Goal: Information Seeking & Learning: Learn about a topic

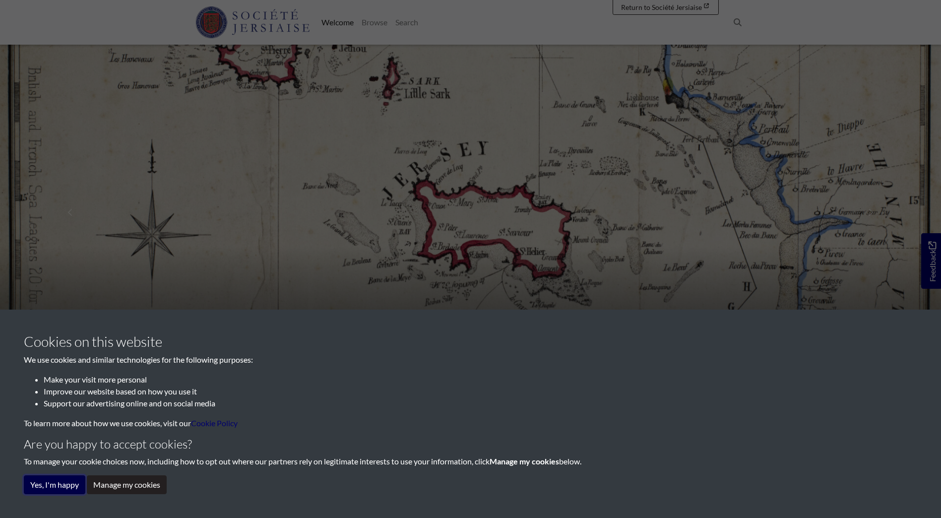
click at [61, 486] on button "Yes, I'm happy" at bounding box center [55, 484] width 62 height 19
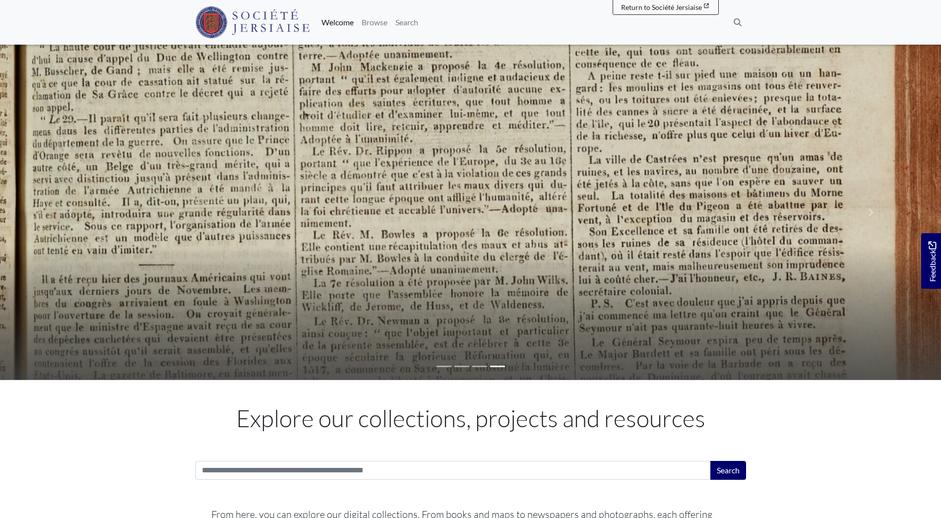
click at [443, 365] on li at bounding box center [444, 366] width 15 height 11
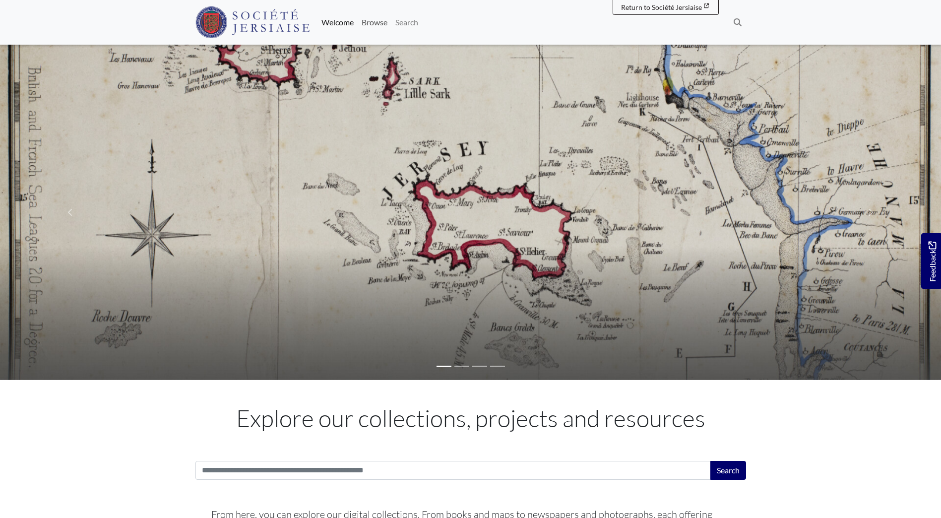
click at [372, 23] on link "Browse" at bounding box center [375, 22] width 34 height 20
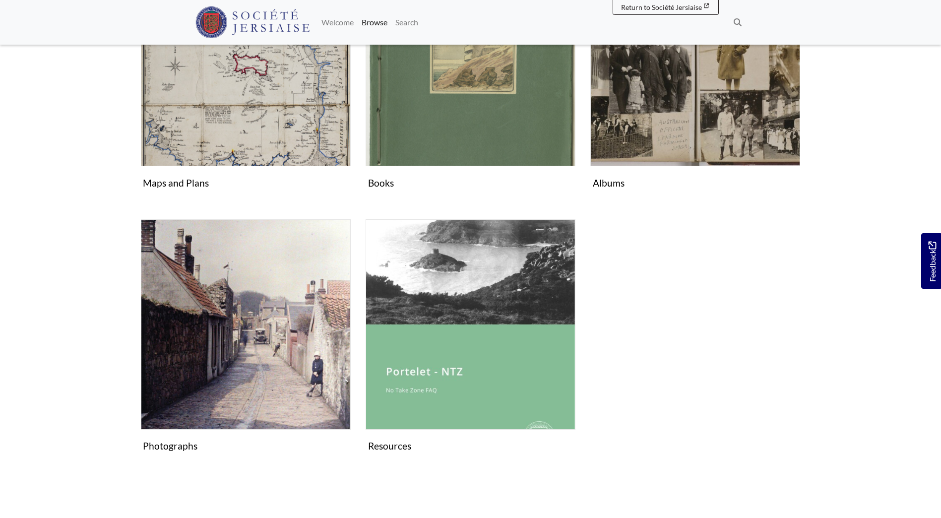
scroll to position [562, 0]
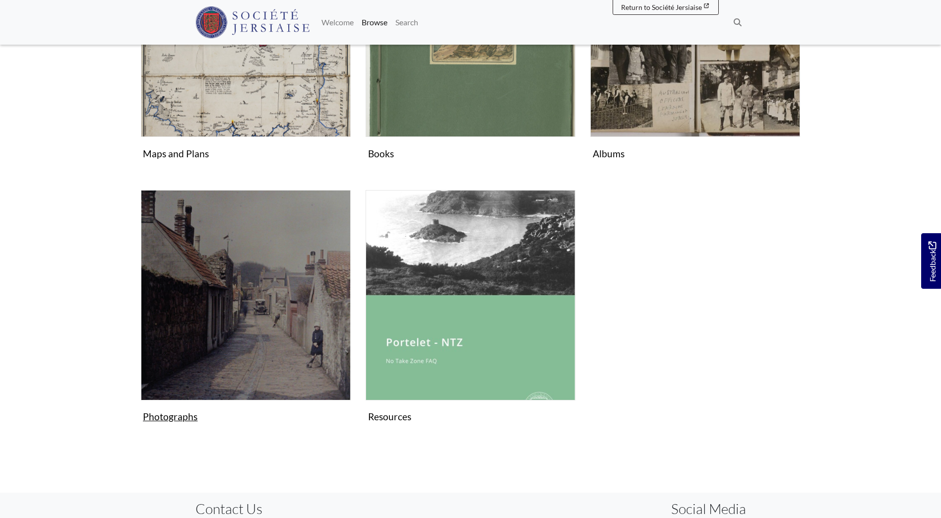
click at [163, 420] on figure "Photographs Collection" at bounding box center [246, 308] width 210 height 236
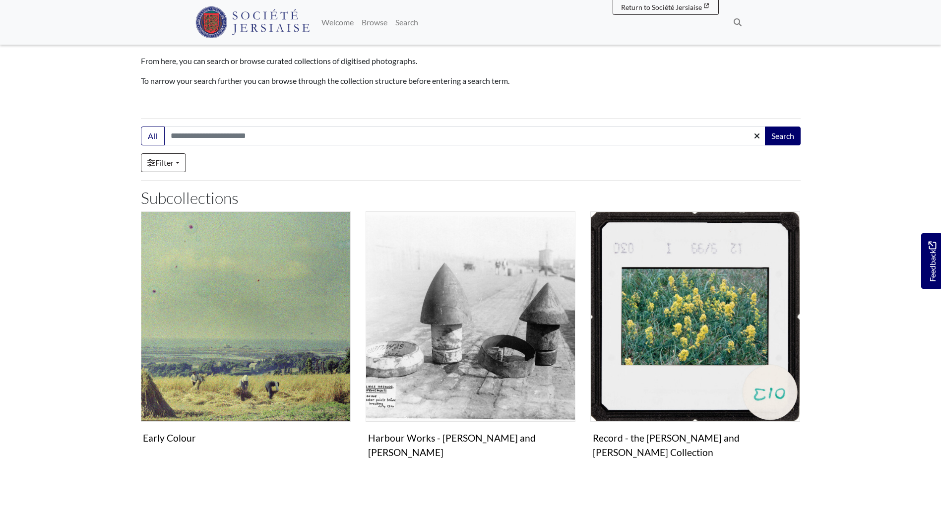
scroll to position [80, 0]
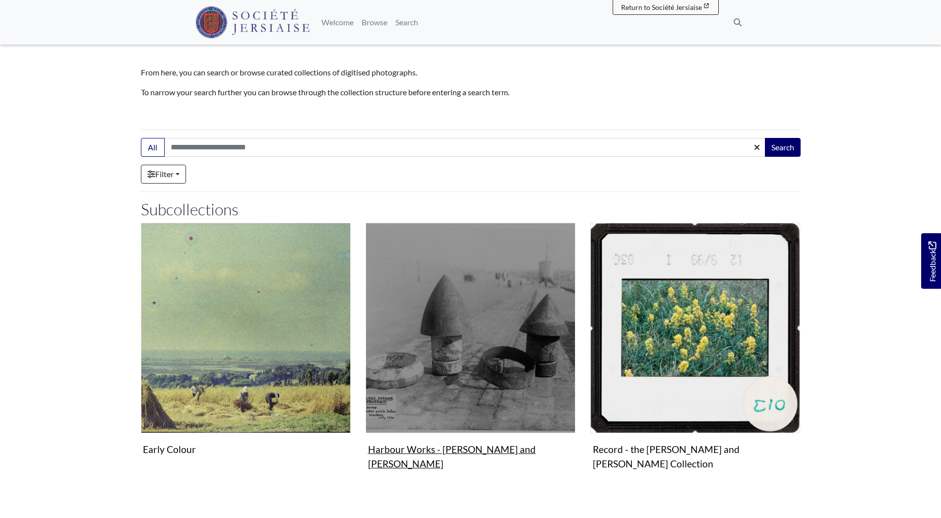
click at [410, 452] on figure "Harbour Works - Victoria and Albert Piers Collection" at bounding box center [471, 348] width 210 height 251
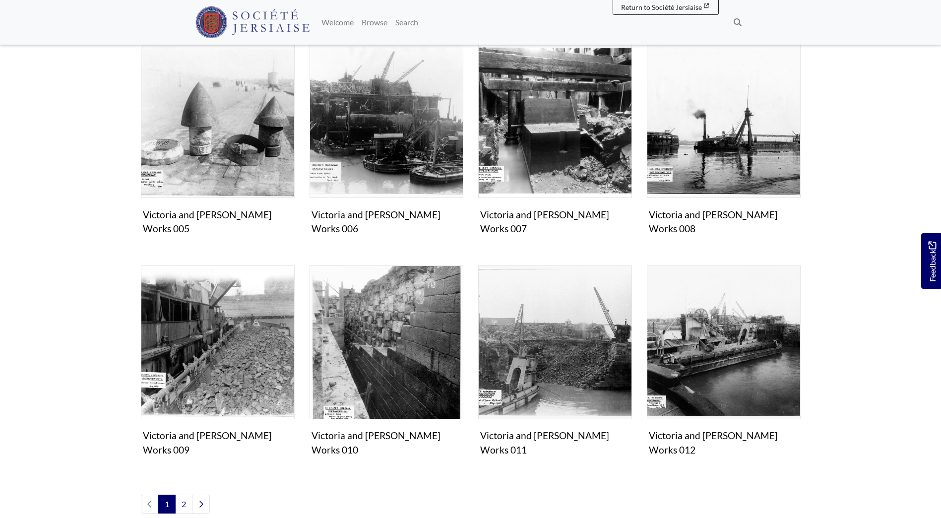
scroll to position [463, 0]
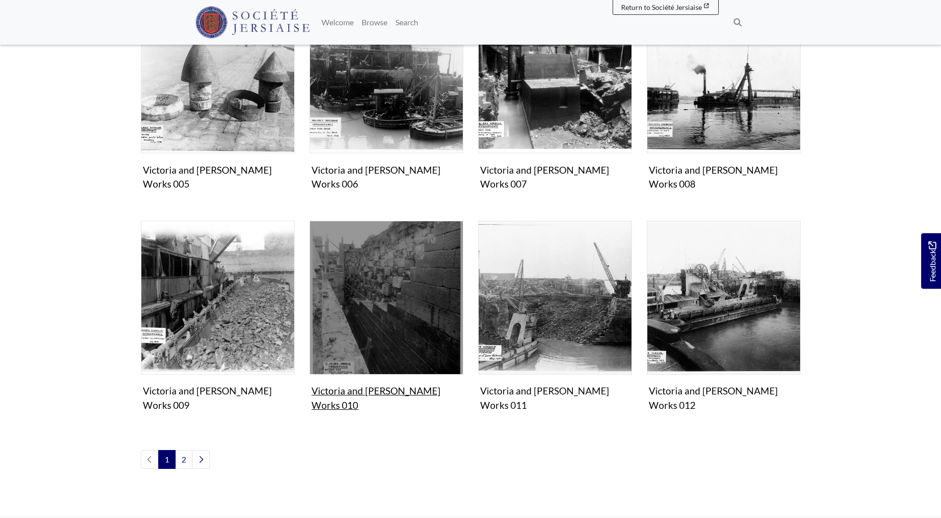
click at [401, 298] on img "Items in this Collection" at bounding box center [387, 298] width 154 height 154
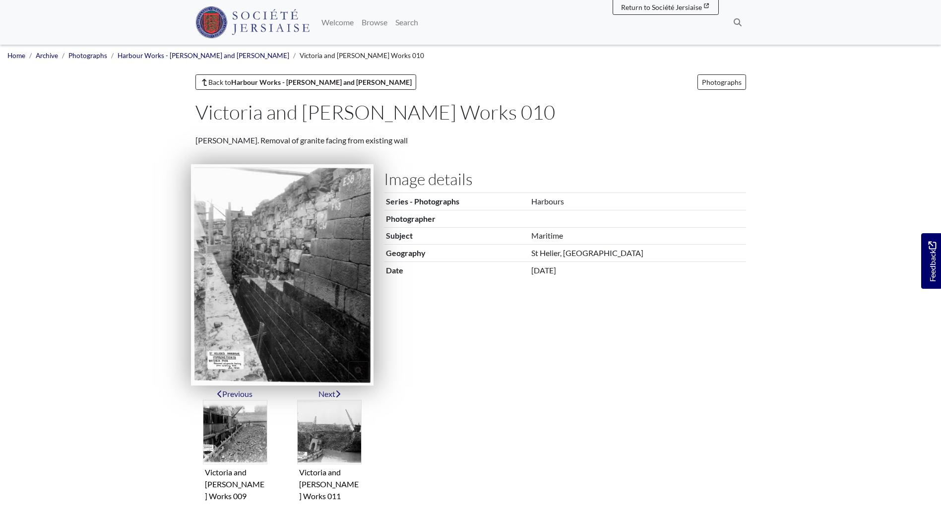
click at [259, 290] on img at bounding box center [282, 274] width 183 height 221
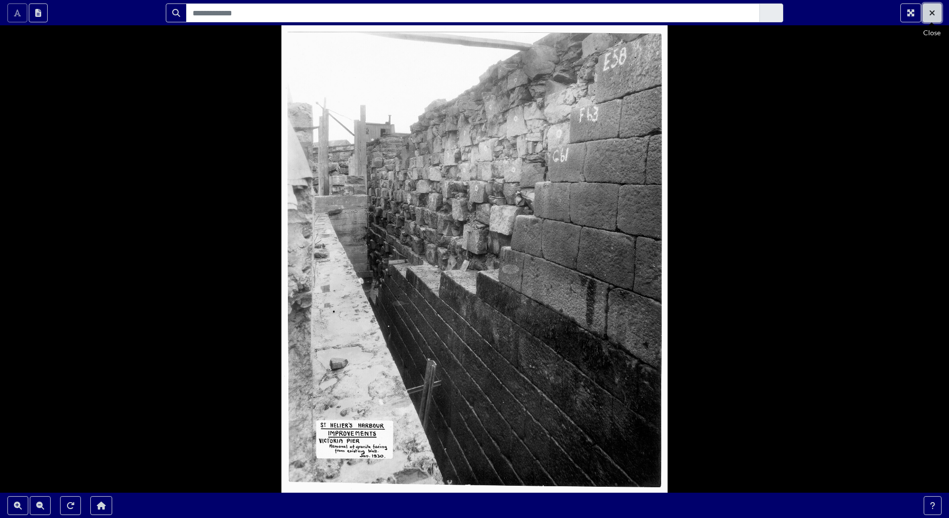
click at [936, 18] on button "Exit Fullscreen" at bounding box center [931, 12] width 19 height 19
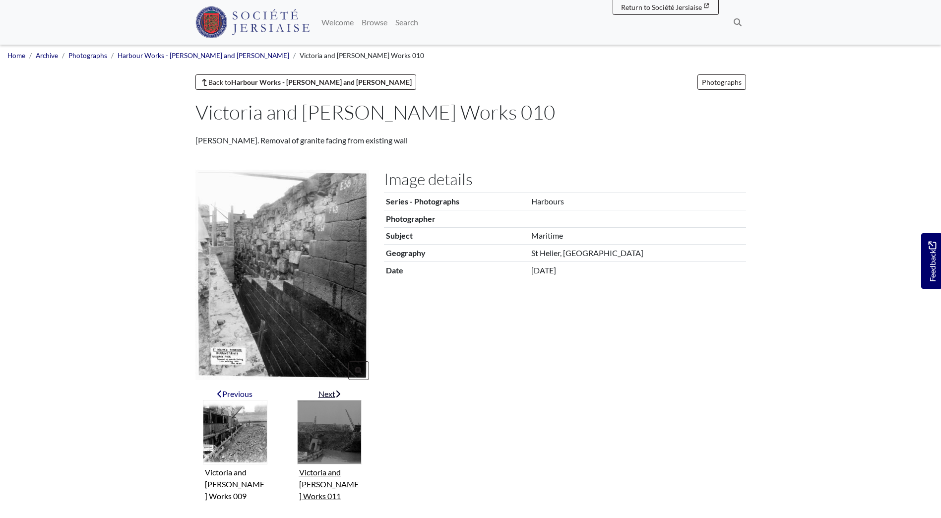
click at [338, 393] on icon "Next item" at bounding box center [337, 394] width 5 height 8
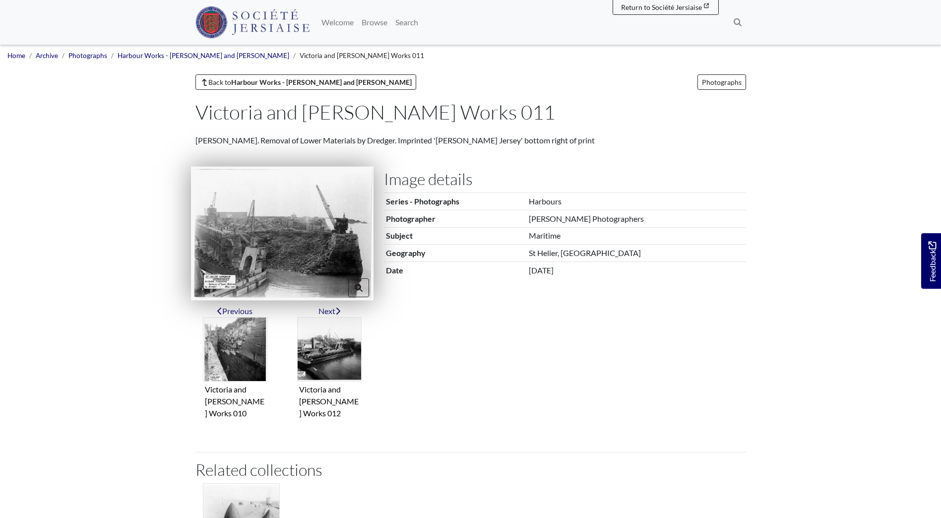
click at [291, 252] on img at bounding box center [282, 234] width 183 height 134
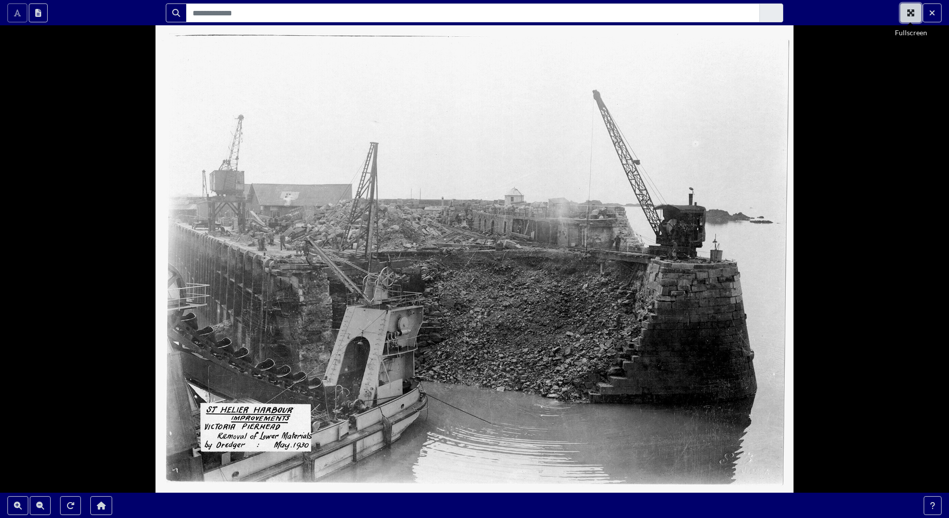
click at [911, 11] on icon "Fullscreen" at bounding box center [911, 13] width 8 height 8
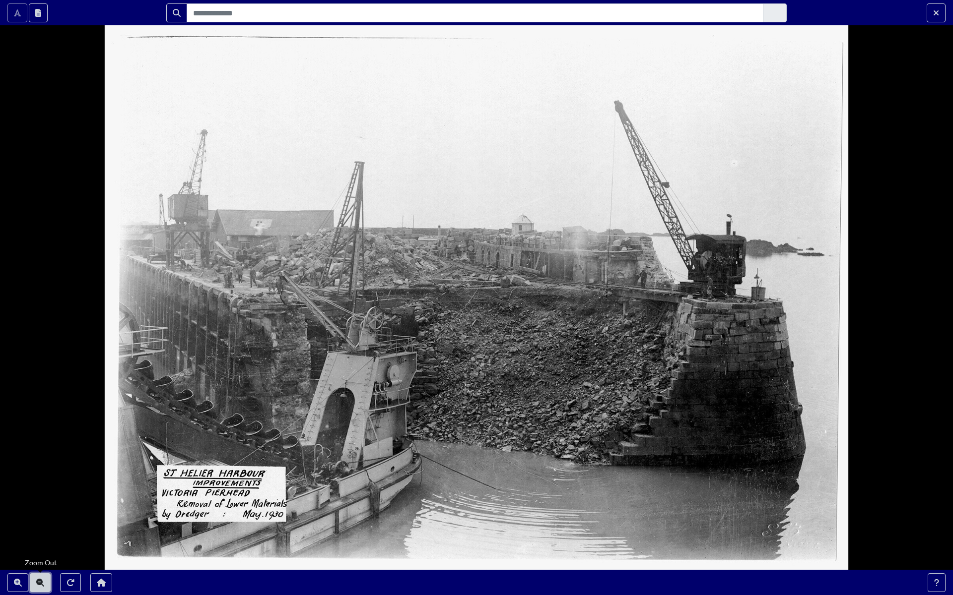
click at [39, 518] on icon "Zoom Out" at bounding box center [40, 583] width 8 height 8
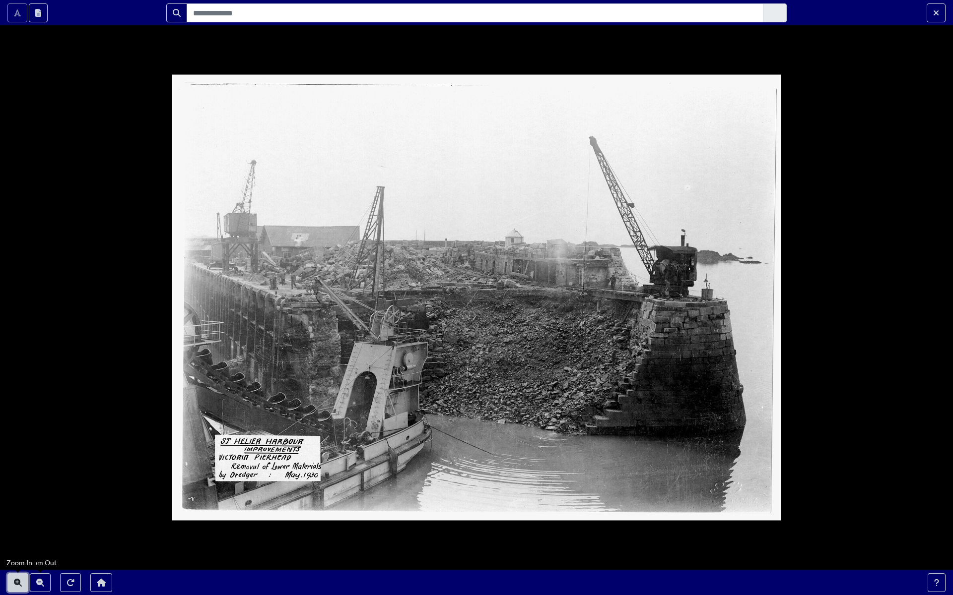
click at [18, 518] on icon "Zoom In" at bounding box center [18, 583] width 8 height 8
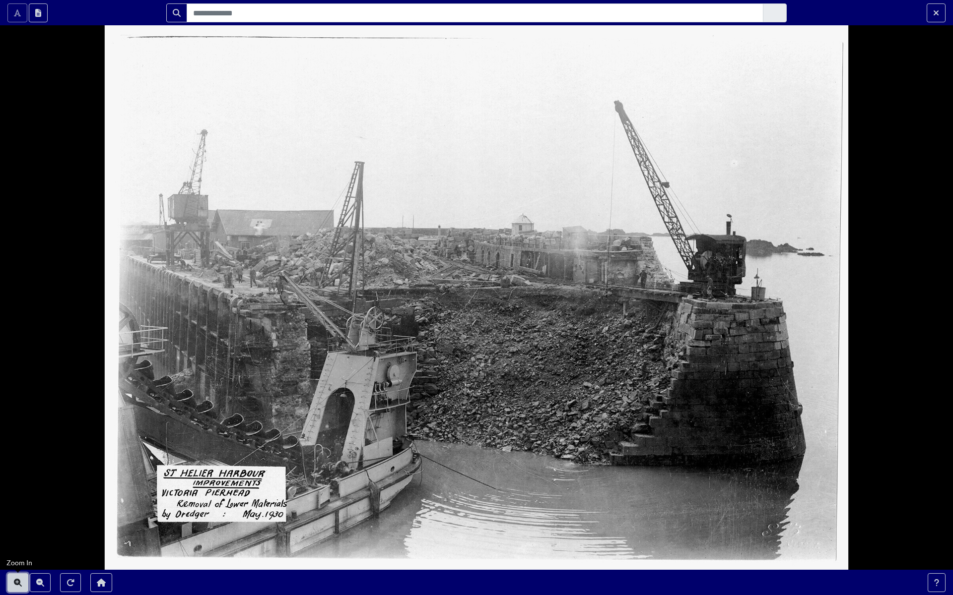
click at [18, 518] on icon "Zoom In" at bounding box center [18, 583] width 8 height 8
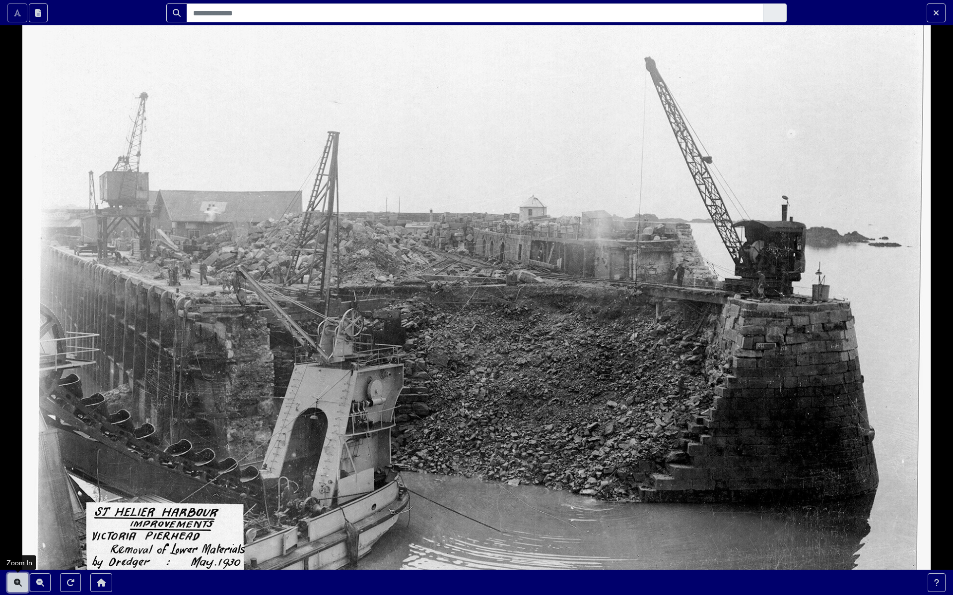
click at [18, 518] on icon "Zoom In" at bounding box center [18, 583] width 8 height 8
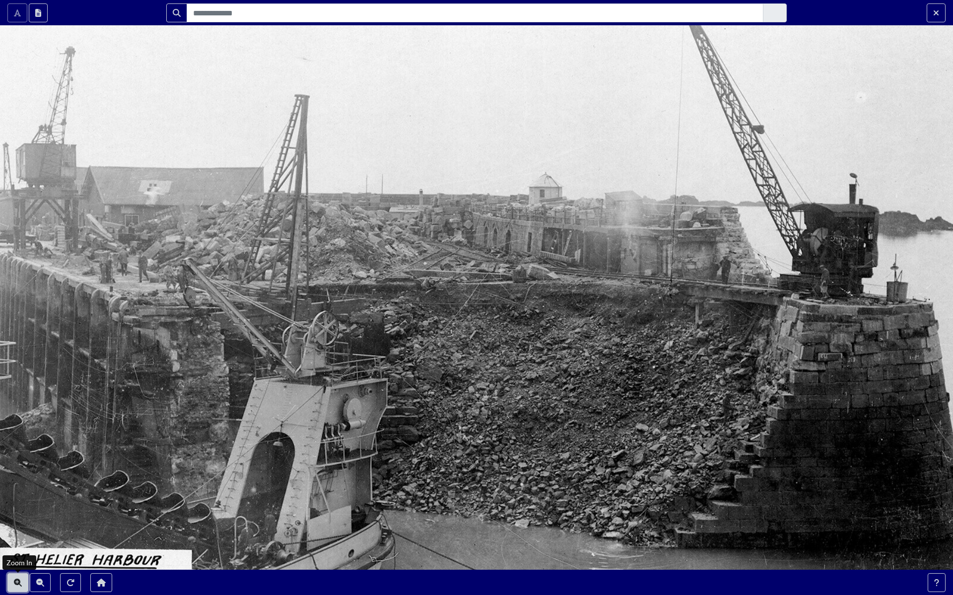
click at [18, 518] on icon "Zoom In" at bounding box center [18, 583] width 8 height 8
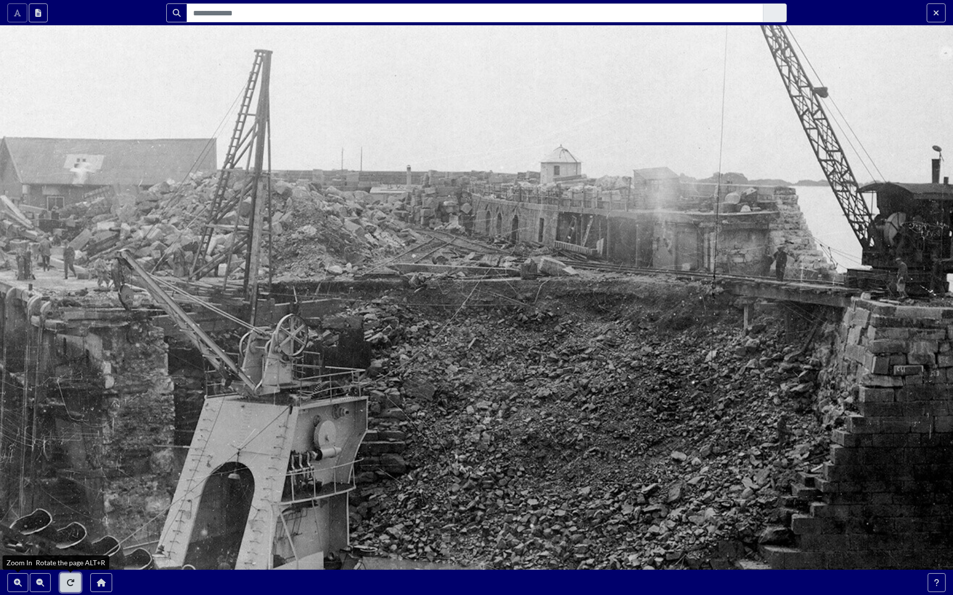
click at [68, 518] on icon "Rotate the page ALT+R" at bounding box center [70, 583] width 8 height 8
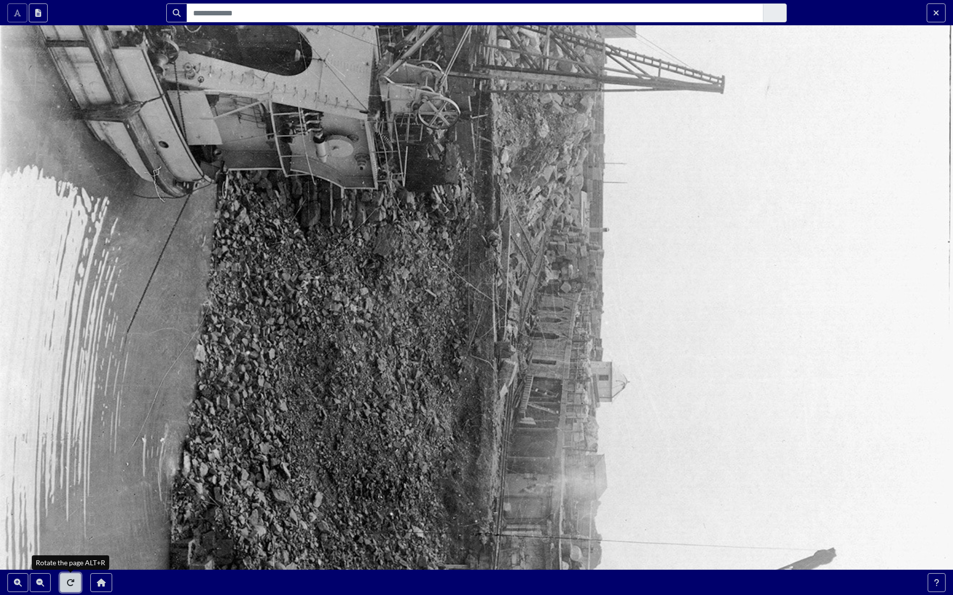
click at [68, 518] on icon "Rotate the page ALT+R" at bounding box center [70, 583] width 8 height 8
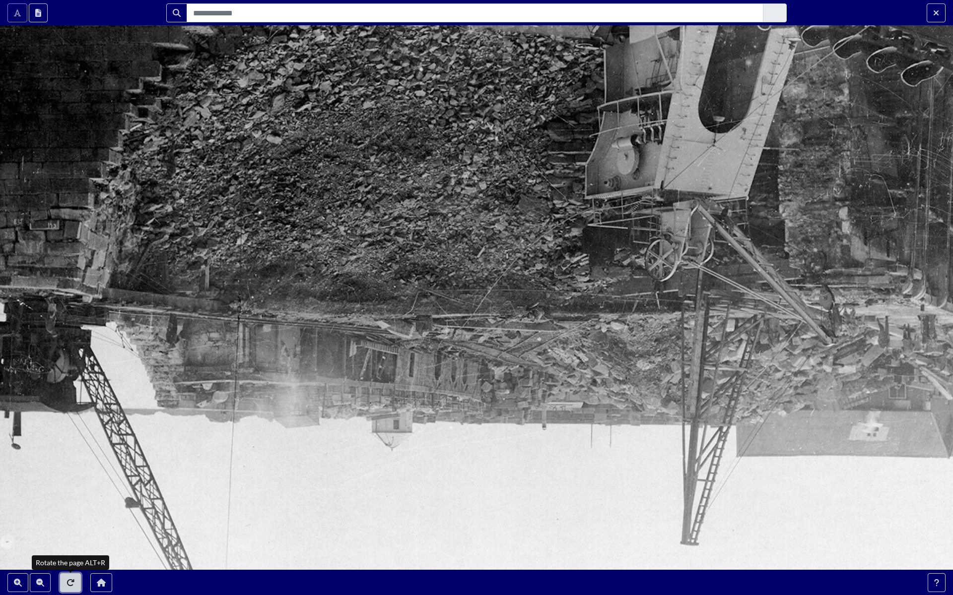
click at [68, 518] on icon "Rotate the page ALT+R" at bounding box center [70, 583] width 8 height 8
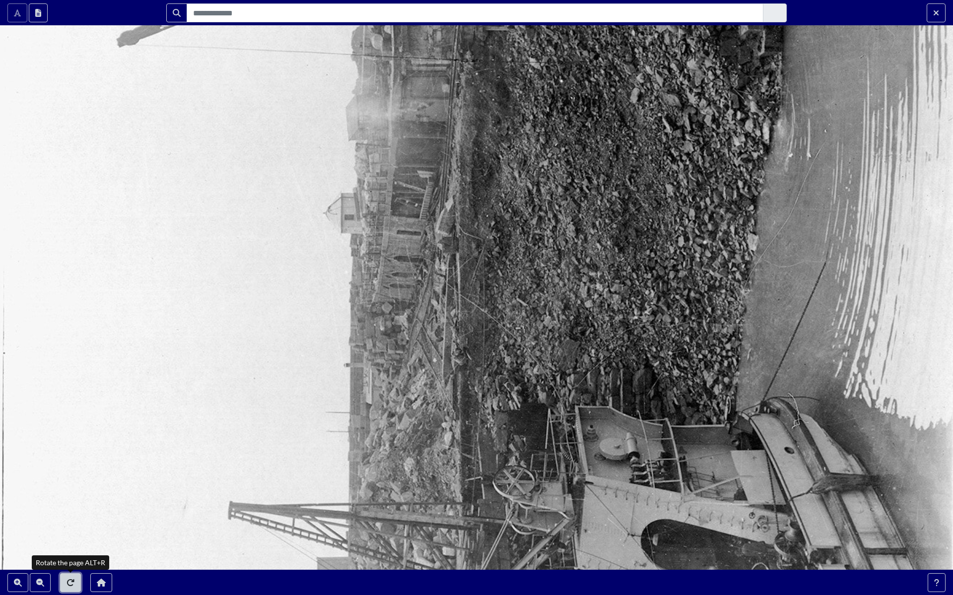
click at [68, 518] on icon "Rotate the page ALT+R" at bounding box center [70, 583] width 8 height 8
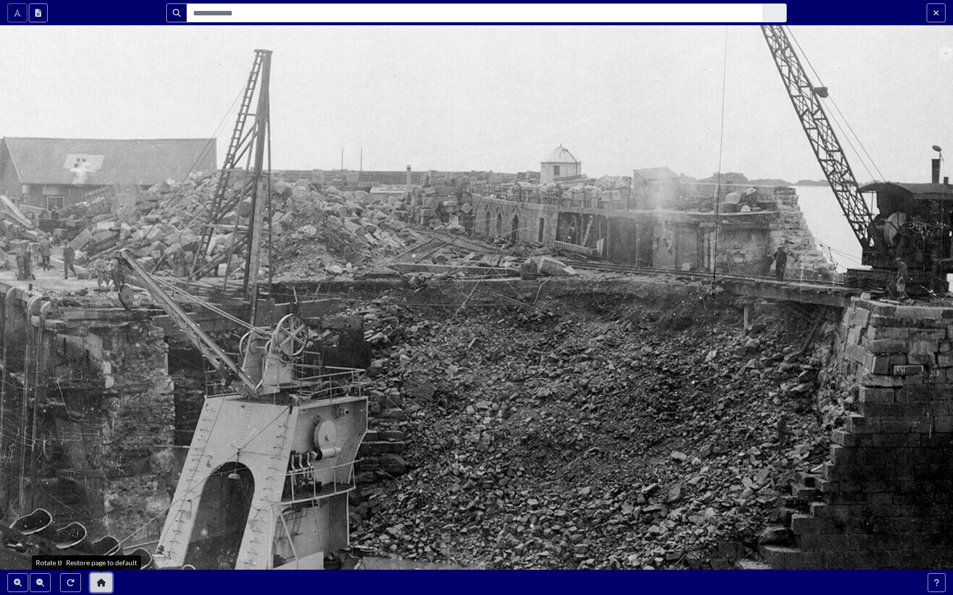
click at [103, 518] on icon "Restore page to default" at bounding box center [101, 583] width 9 height 8
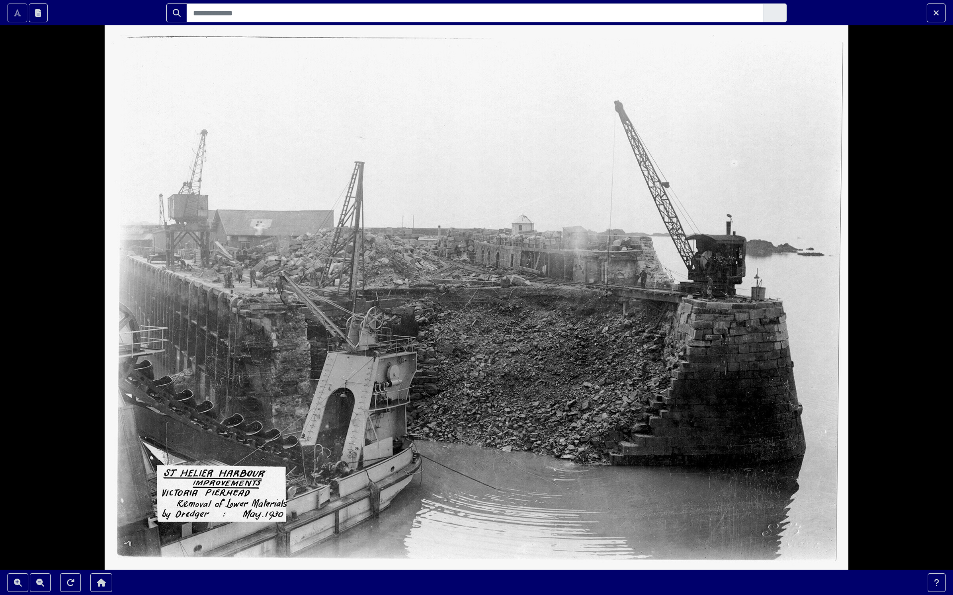
click at [874, 339] on div at bounding box center [476, 297] width 953 height 595
click at [937, 12] on icon "Exit Fullscreen" at bounding box center [936, 13] width 6 height 8
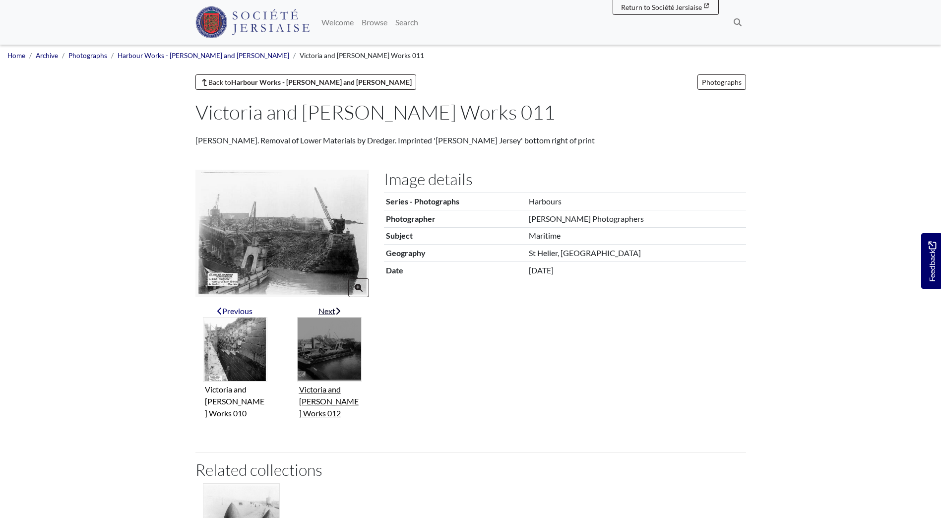
click at [339, 309] on icon "Next item" at bounding box center [337, 311] width 5 height 8
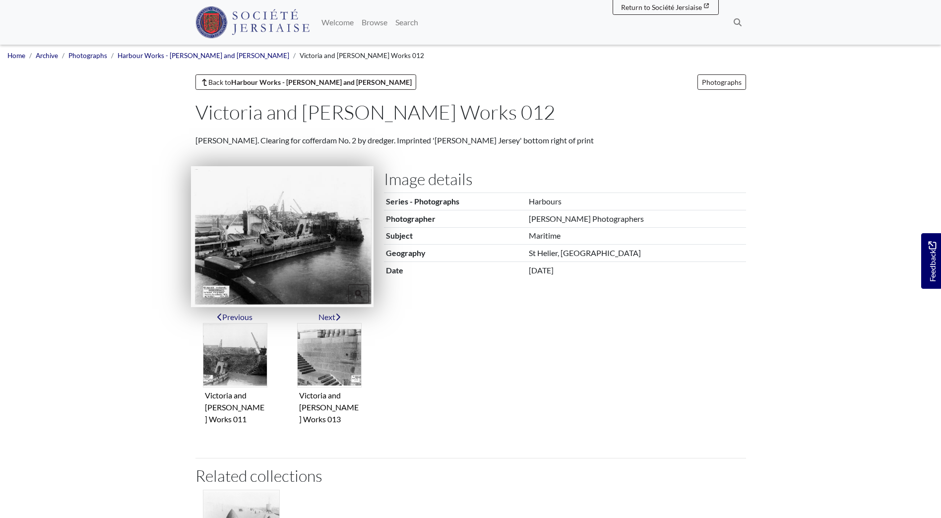
click at [288, 257] on img at bounding box center [282, 236] width 183 height 140
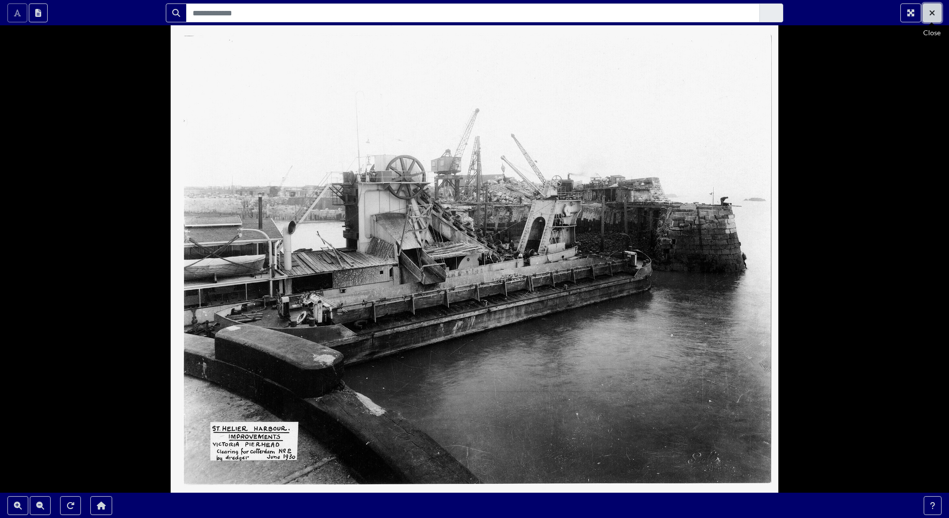
click at [926, 14] on button "Exit Fullscreen" at bounding box center [931, 12] width 19 height 19
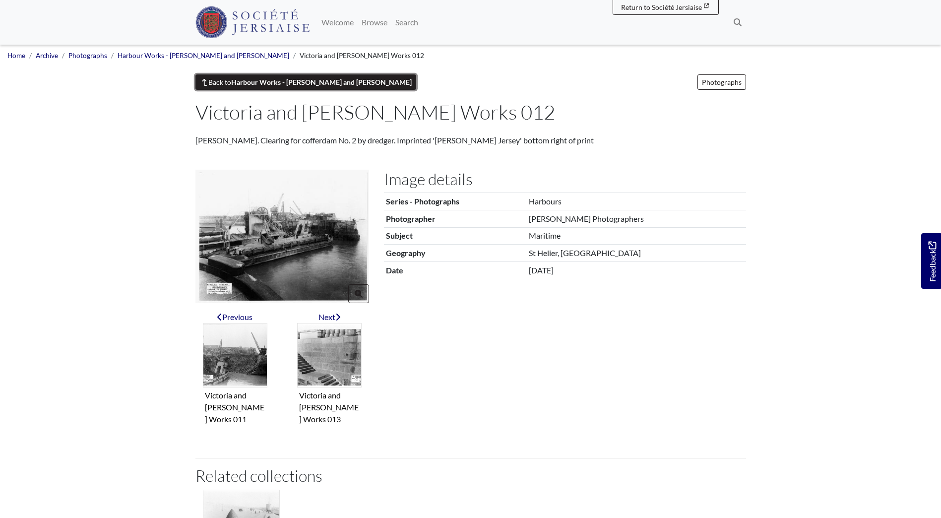
click at [225, 84] on link "Back to Harbour Works - Victoria and Albert Piers" at bounding box center [306, 81] width 221 height 15
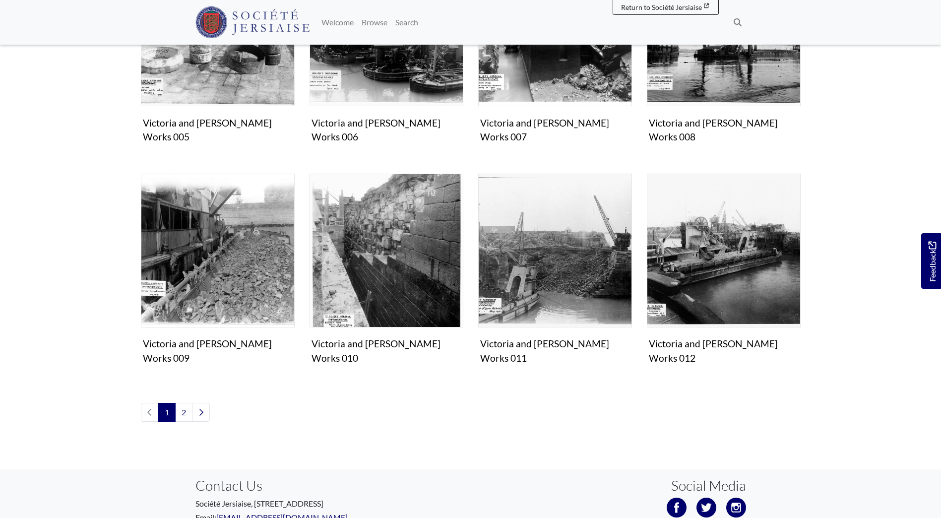
scroll to position [529, 0]
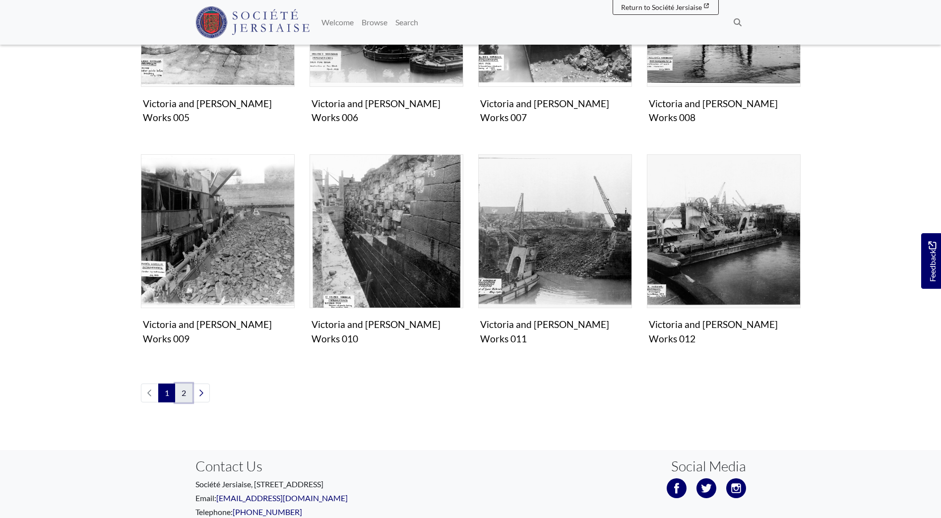
click at [184, 384] on link "2" at bounding box center [183, 393] width 17 height 19
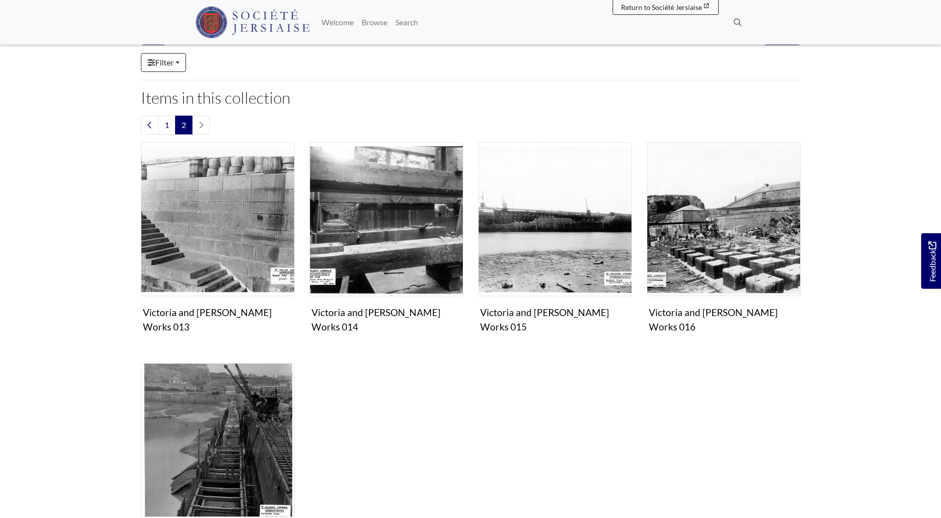
scroll to position [132, 0]
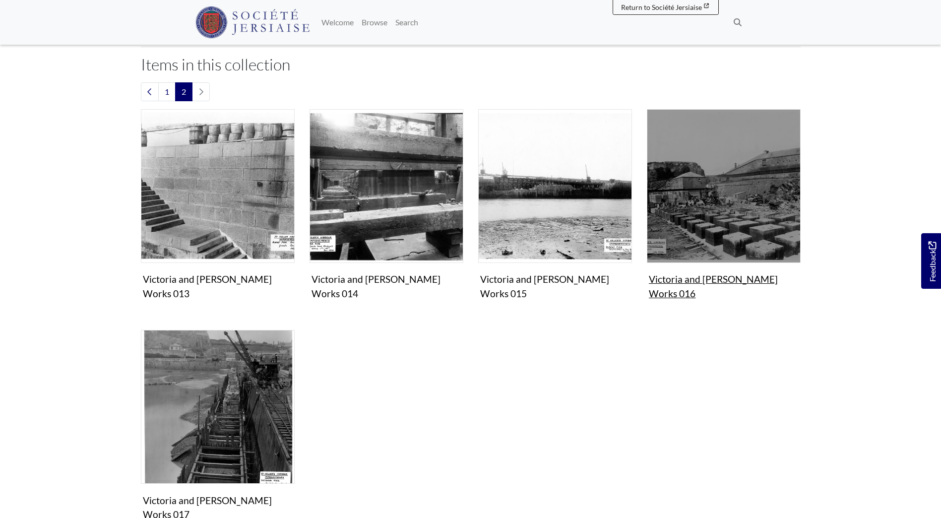
click at [736, 199] on img "Items in this Collection" at bounding box center [724, 186] width 154 height 154
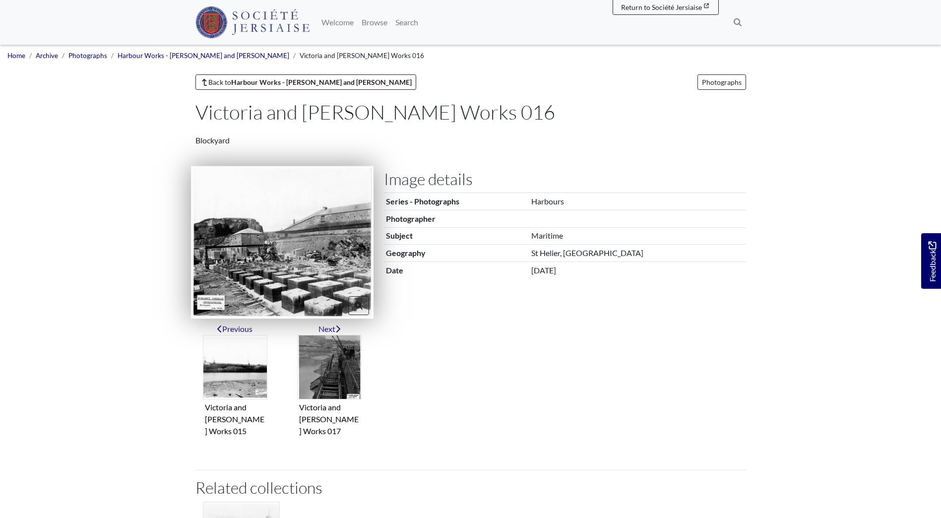
click at [275, 261] on img at bounding box center [282, 242] width 183 height 153
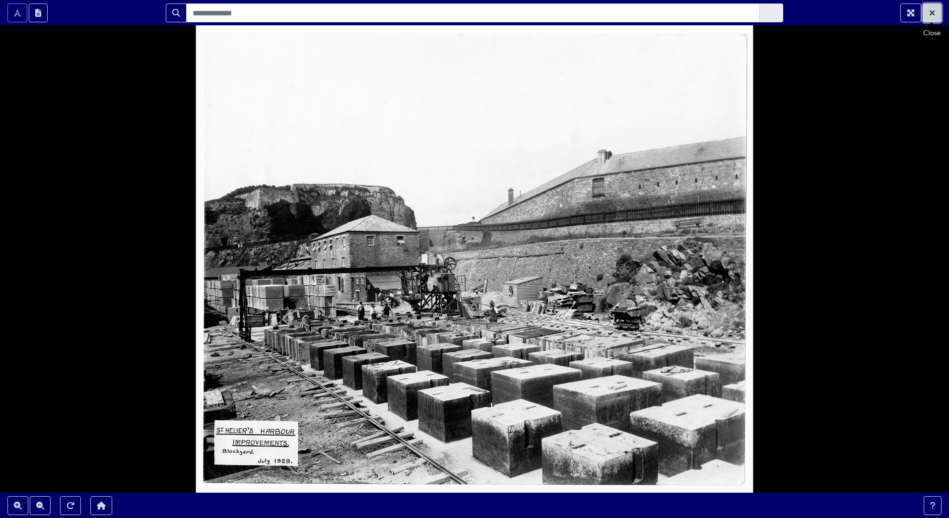
click at [930, 11] on icon "Exit Fullscreen" at bounding box center [931, 12] width 5 height 5
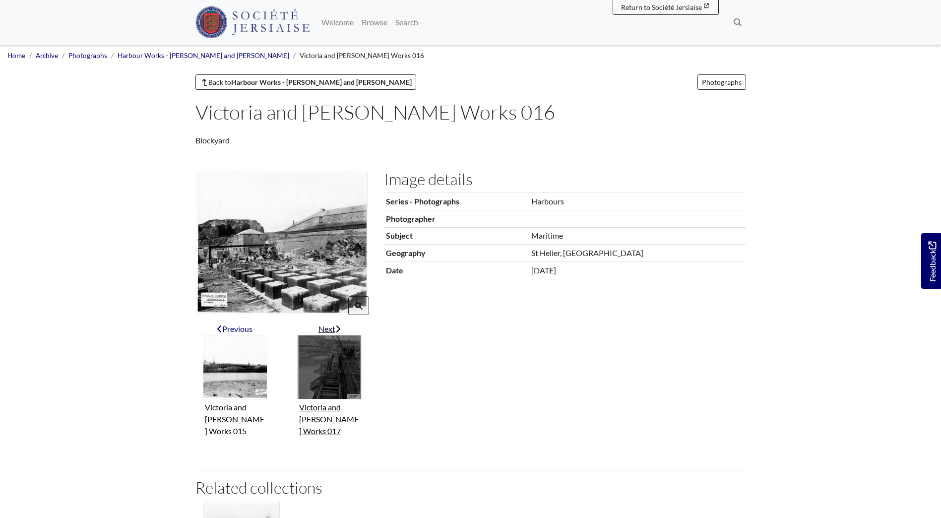
click at [336, 376] on img "Next item" at bounding box center [329, 367] width 65 height 65
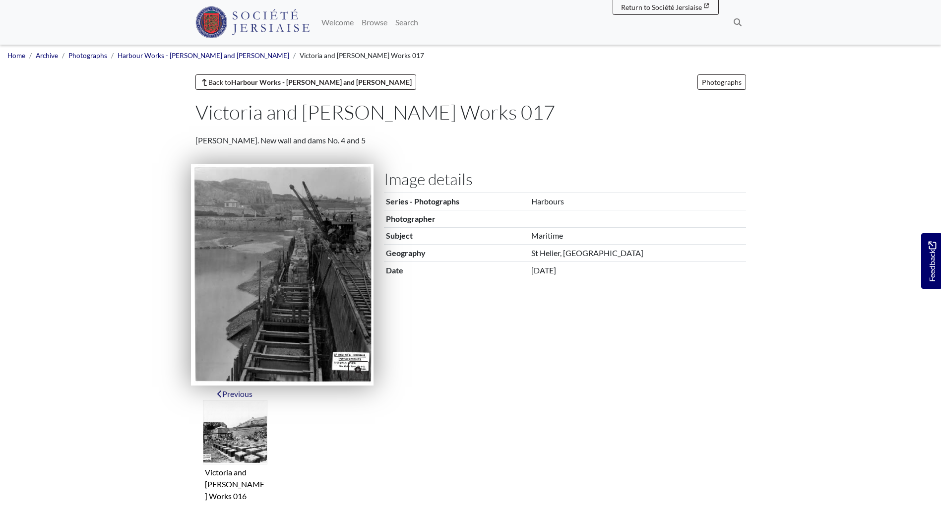
click at [299, 297] on img at bounding box center [282, 274] width 183 height 221
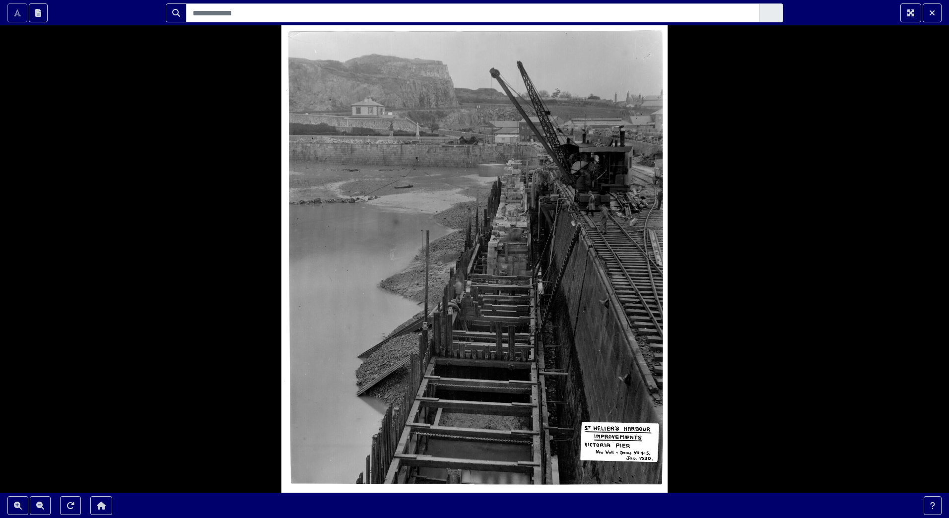
click at [455, 289] on div at bounding box center [474, 259] width 949 height 518
click at [14, 506] on icon "Zoom In" at bounding box center [18, 506] width 8 height 8
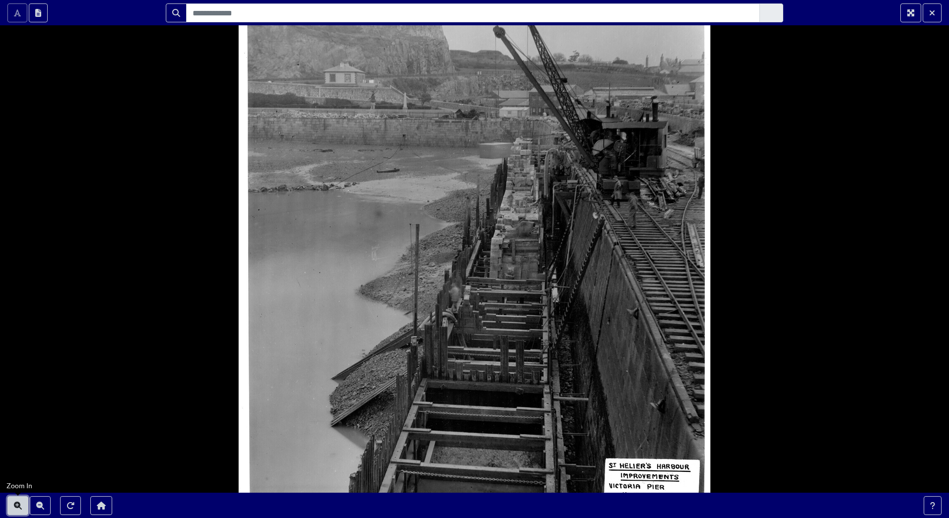
click at [14, 506] on icon "Zoom In" at bounding box center [18, 506] width 8 height 8
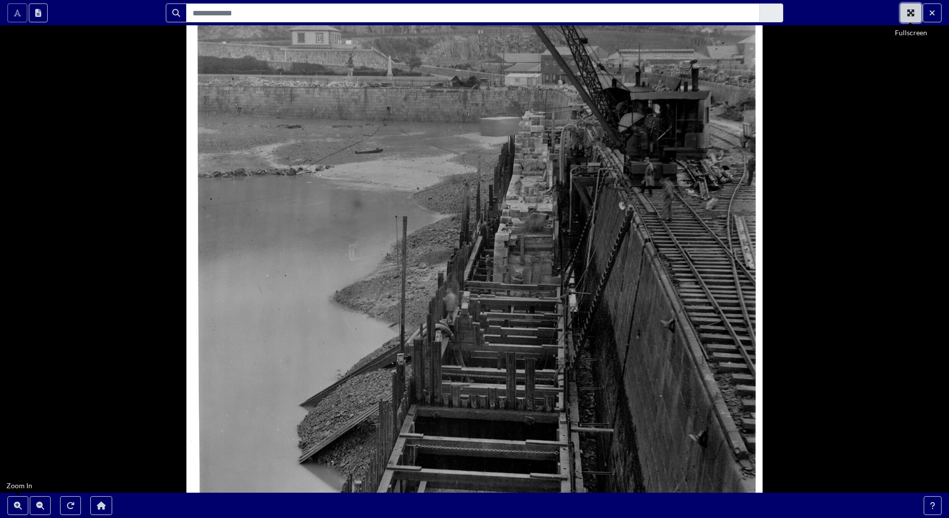
click at [912, 15] on icon "Fullscreen" at bounding box center [910, 12] width 7 height 7
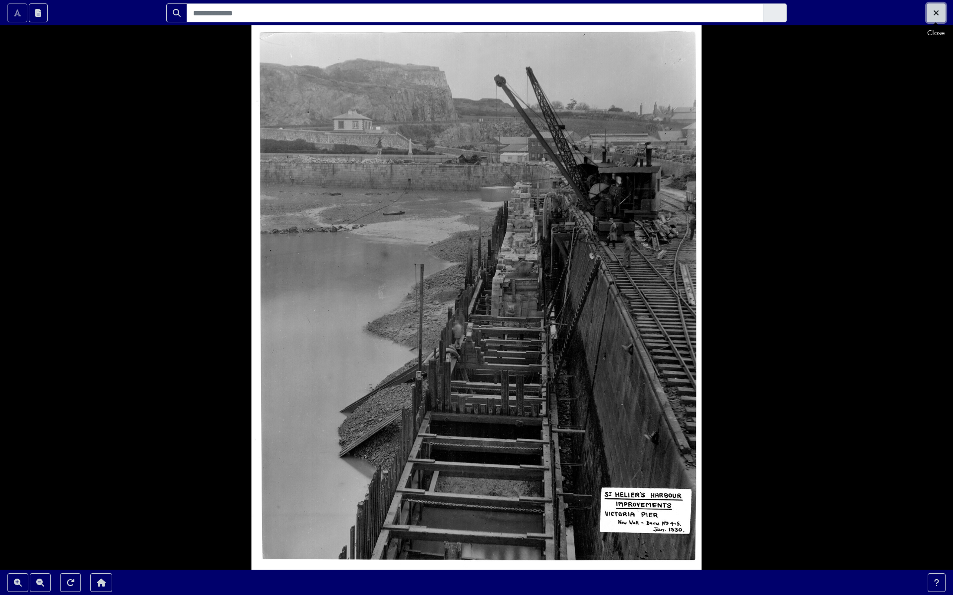
click at [941, 13] on button "Exit Fullscreen" at bounding box center [935, 12] width 19 height 19
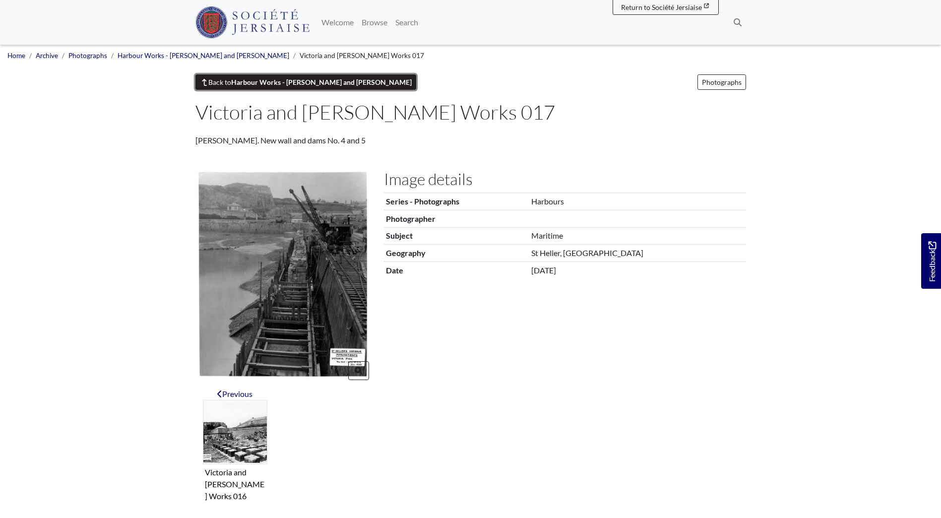
click at [257, 85] on strong "Harbour Works - Victoria and Albert Piers" at bounding box center [321, 82] width 181 height 8
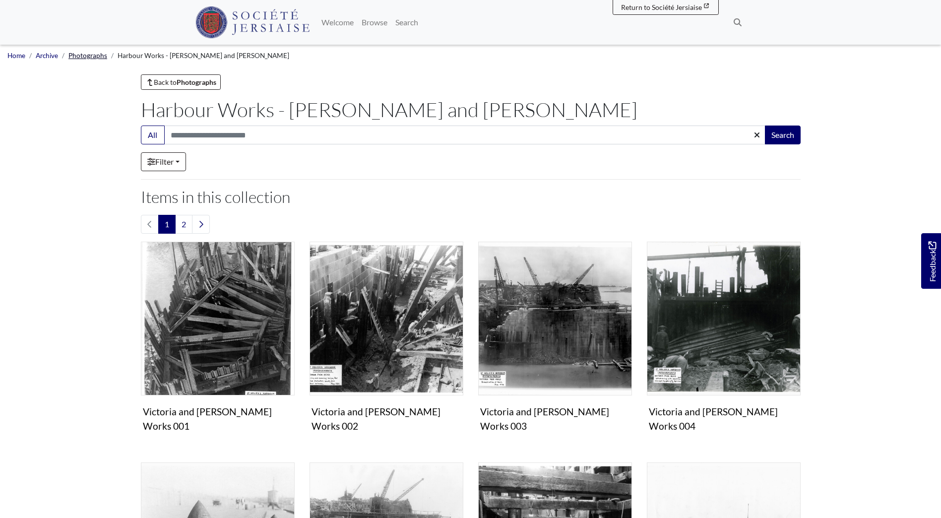
click at [85, 55] on link "Photographs" at bounding box center [87, 56] width 39 height 8
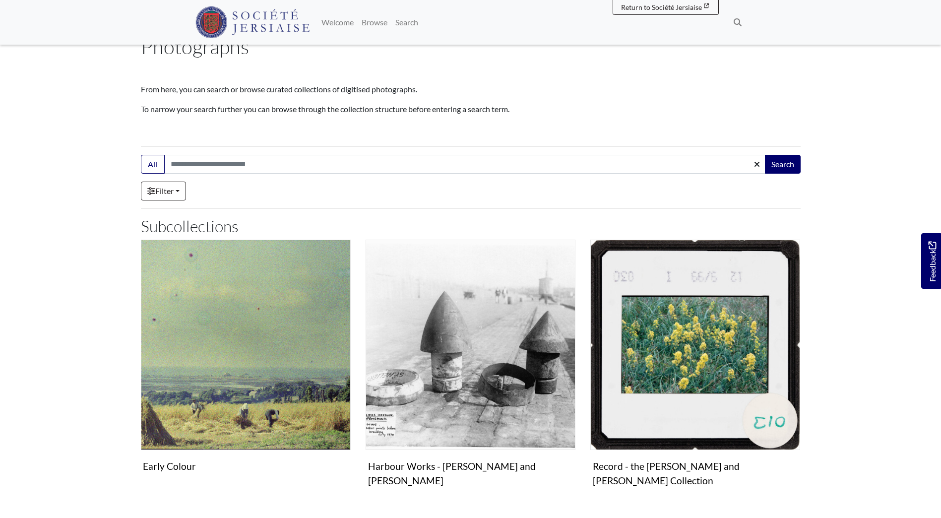
scroll to position [47, 0]
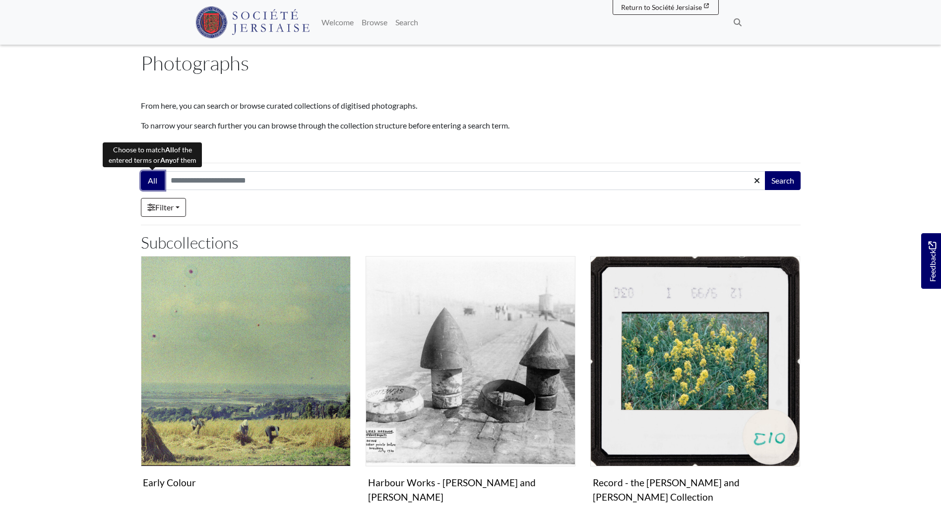
click at [154, 180] on button "All" at bounding box center [153, 180] width 24 height 19
click at [778, 182] on button "Search" at bounding box center [783, 180] width 36 height 19
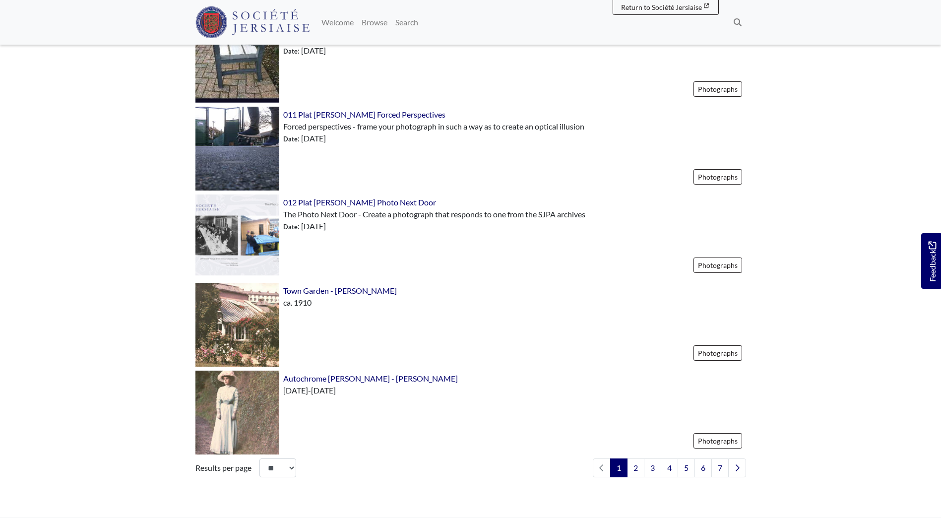
scroll to position [1323, 0]
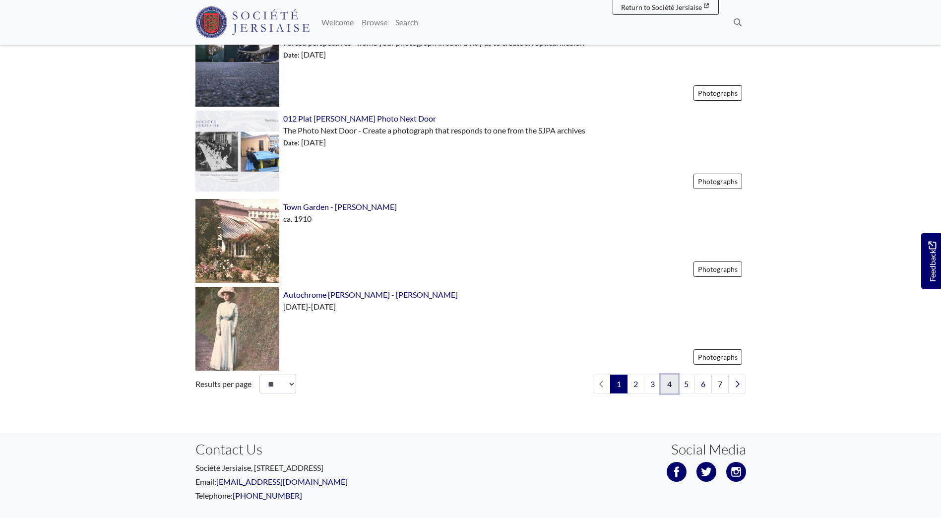
click at [670, 383] on link "4" at bounding box center [669, 384] width 17 height 19
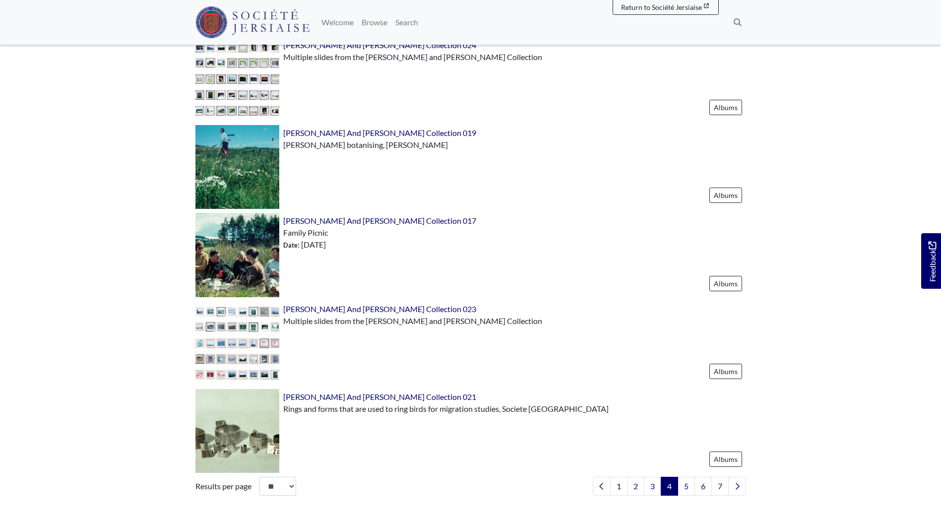
scroll to position [1323, 0]
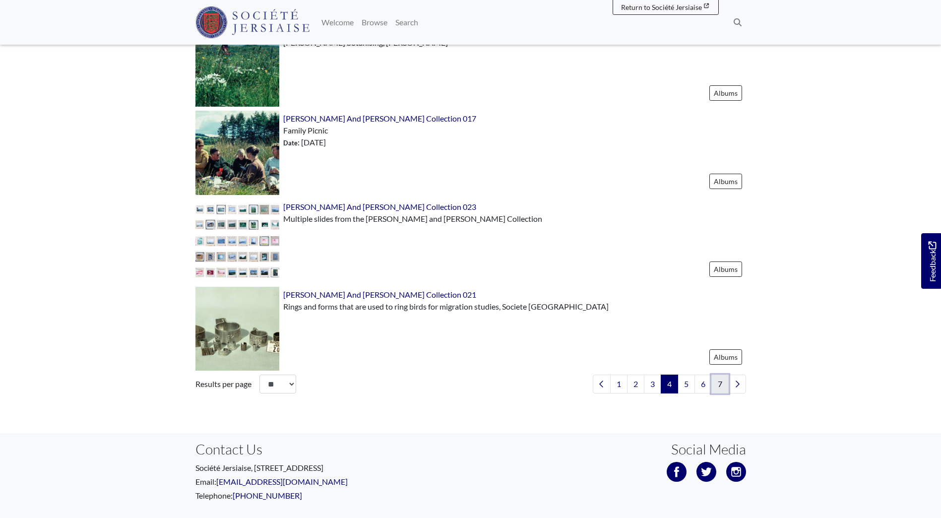
click at [719, 384] on link "7" at bounding box center [720, 384] width 17 height 19
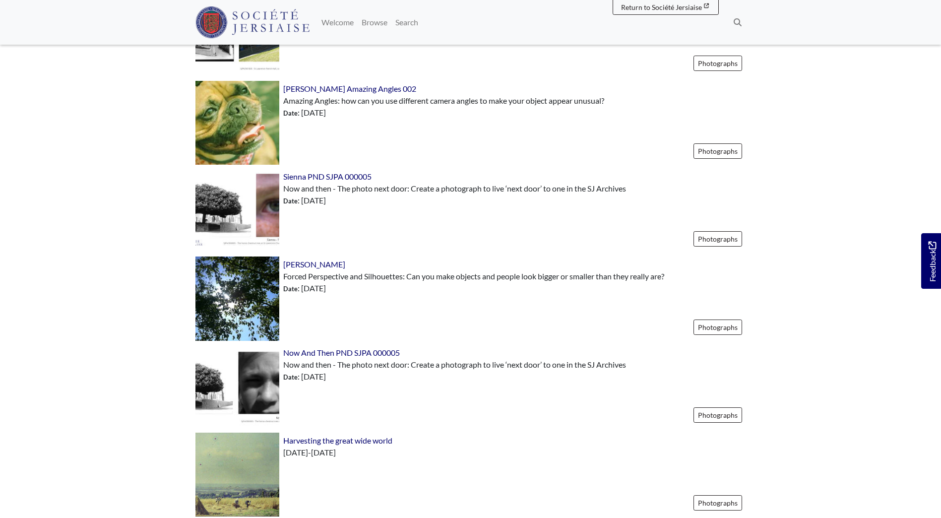
scroll to position [562, 0]
click at [256, 393] on img at bounding box center [238, 386] width 84 height 84
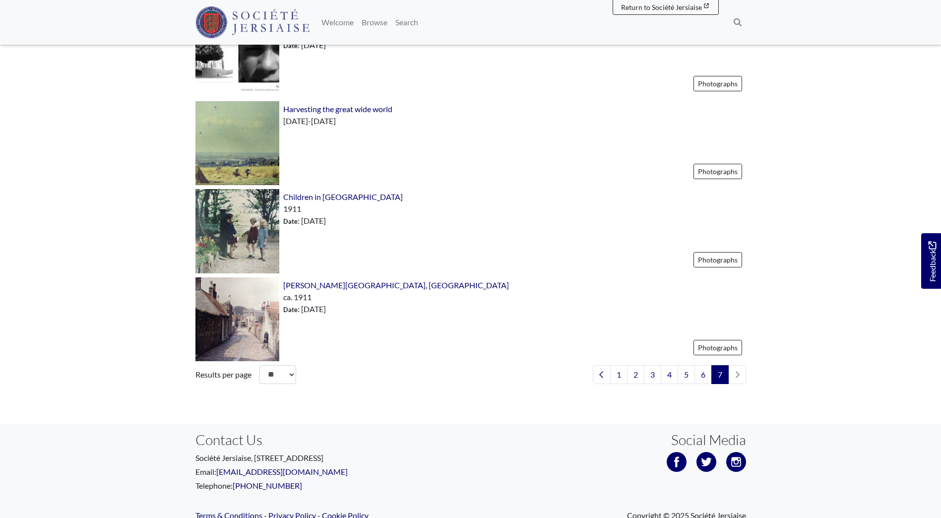
scroll to position [932, 0]
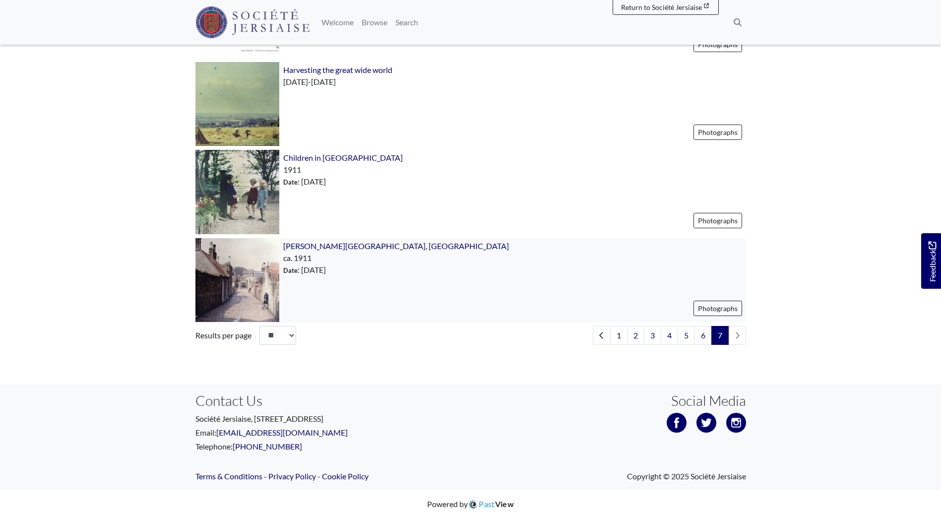
click at [242, 294] on img at bounding box center [238, 280] width 84 height 84
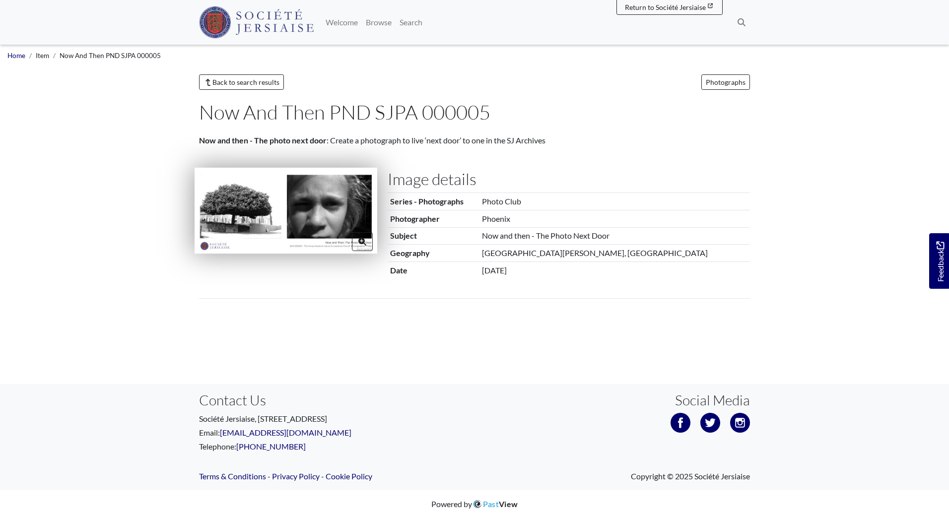
click at [242, 214] on img at bounding box center [286, 211] width 183 height 86
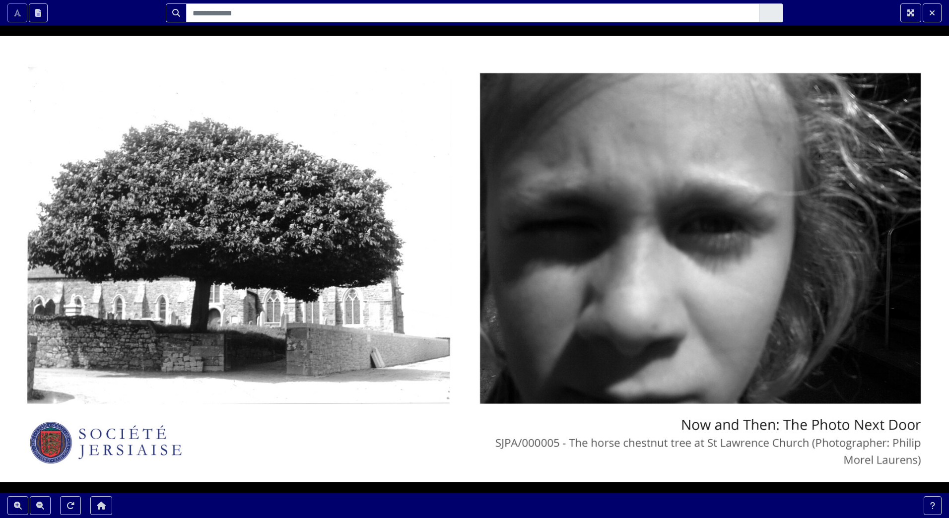
click at [642, 246] on div at bounding box center [474, 259] width 949 height 518
click at [930, 18] on button "Exit Fullscreen" at bounding box center [931, 12] width 19 height 19
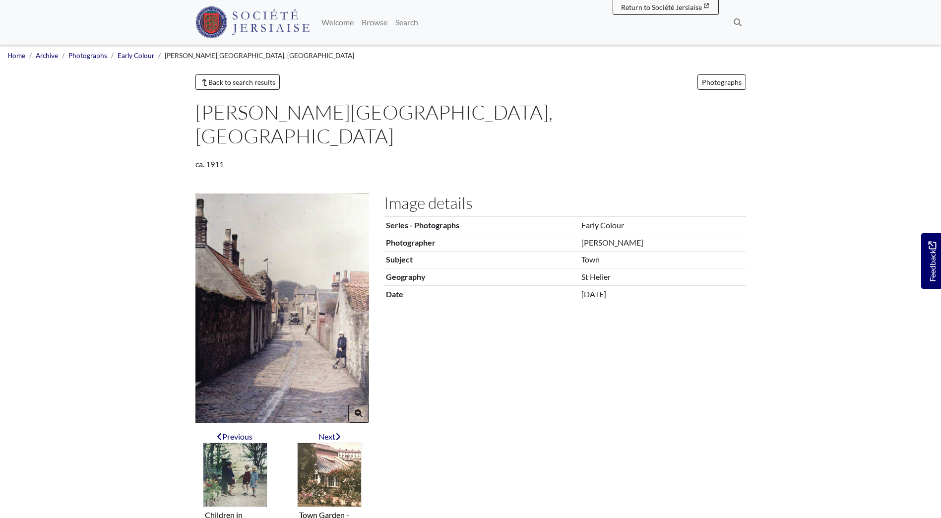
click at [242, 294] on img at bounding box center [283, 308] width 174 height 229
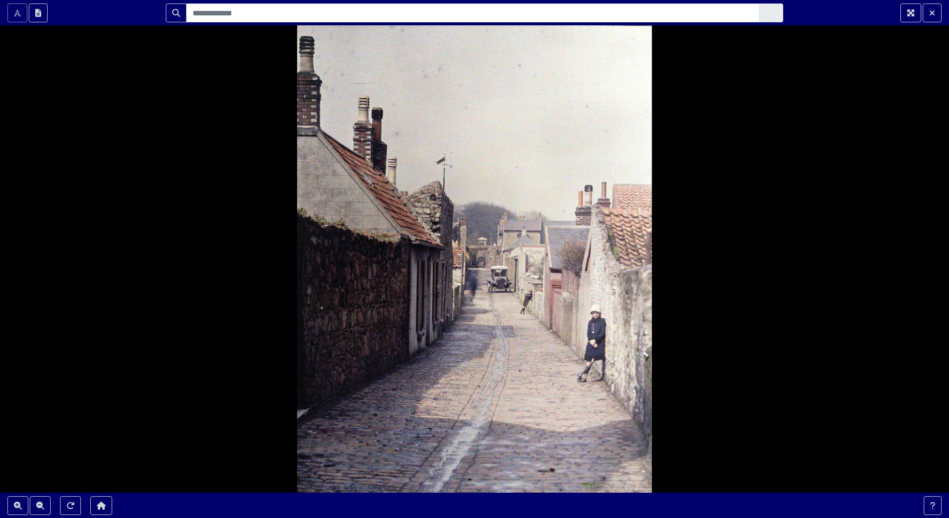
click at [242, 294] on div at bounding box center [474, 259] width 949 height 518
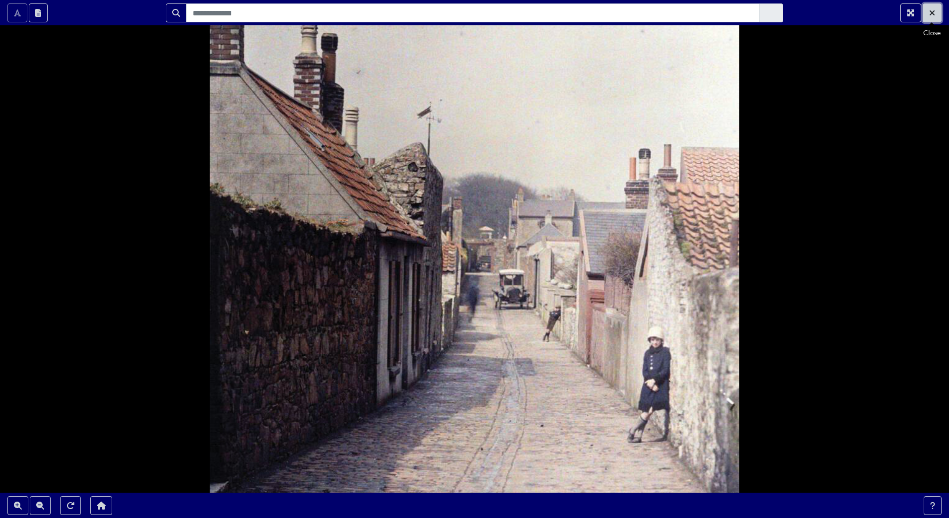
click at [934, 13] on icon "Exit Fullscreen" at bounding box center [932, 13] width 6 height 8
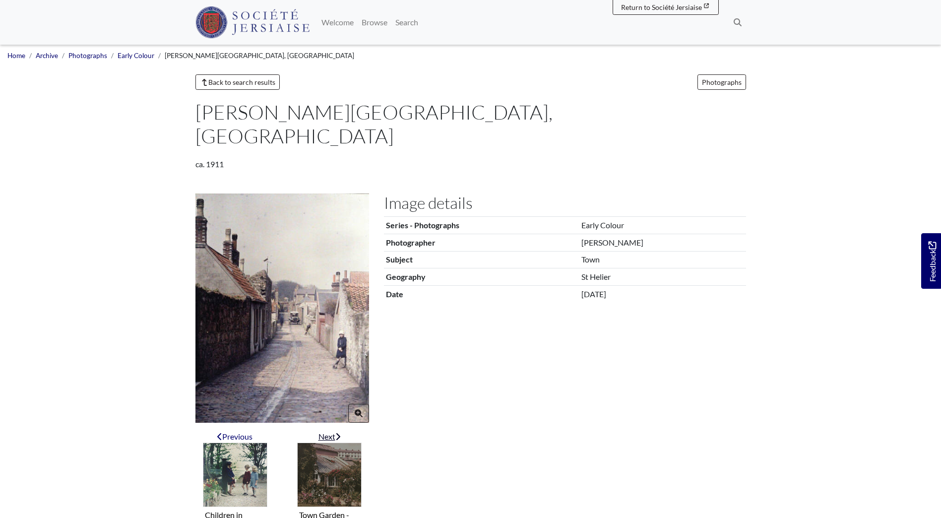
click at [336, 453] on img "Next item" at bounding box center [329, 475] width 65 height 65
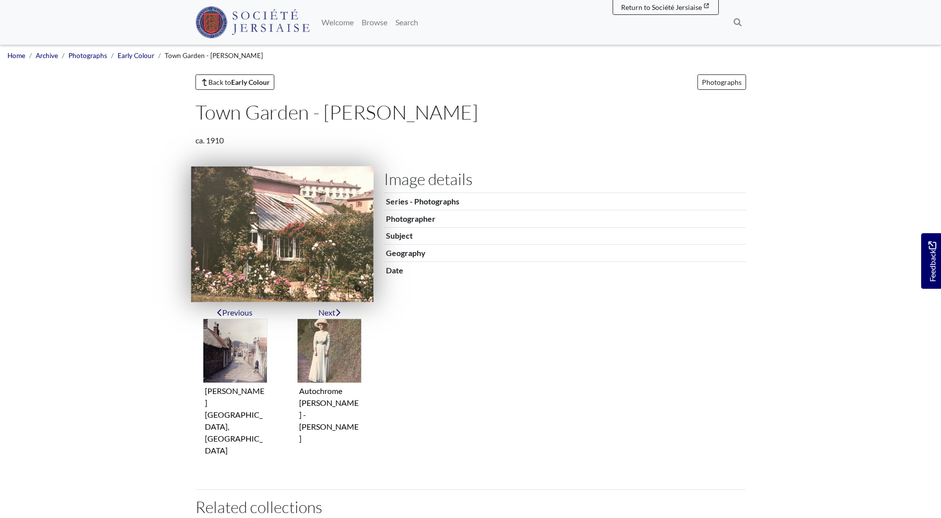
click at [287, 243] on img at bounding box center [282, 233] width 183 height 135
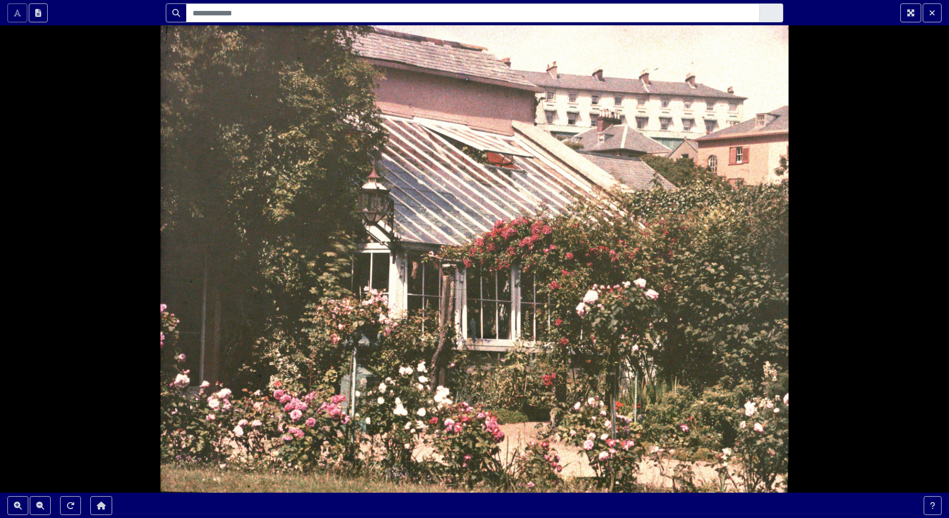
click at [287, 243] on div at bounding box center [474, 259] width 949 height 518
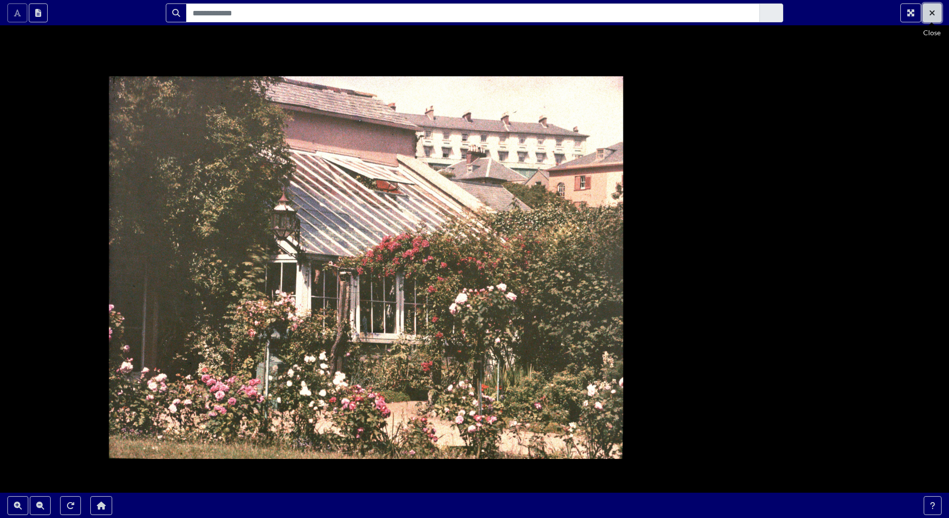
click at [934, 14] on icon "Exit Fullscreen" at bounding box center [931, 12] width 5 height 5
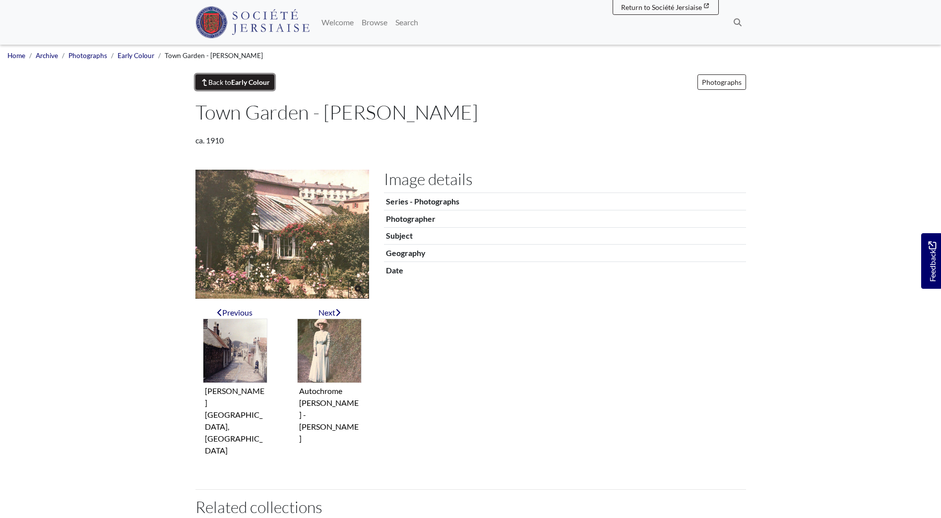
click at [241, 85] on strong "Early Colour" at bounding box center [250, 82] width 39 height 8
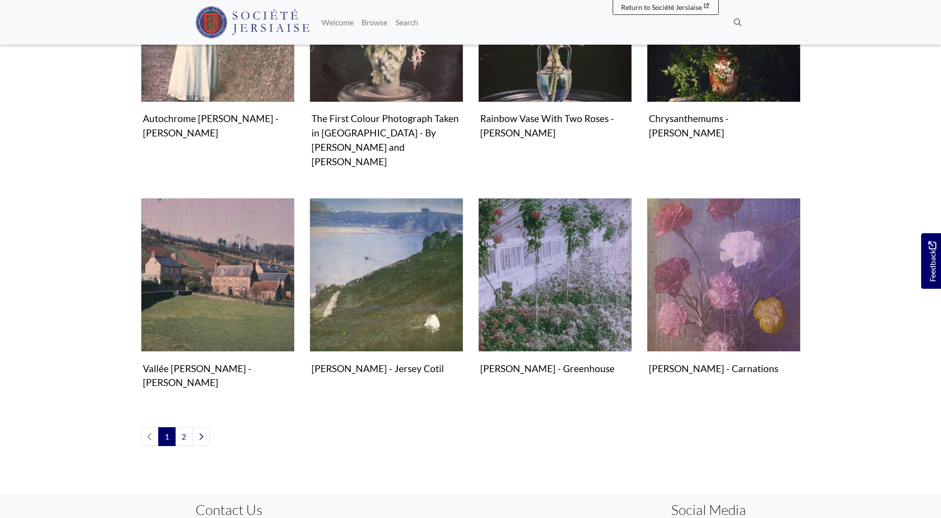
scroll to position [562, 0]
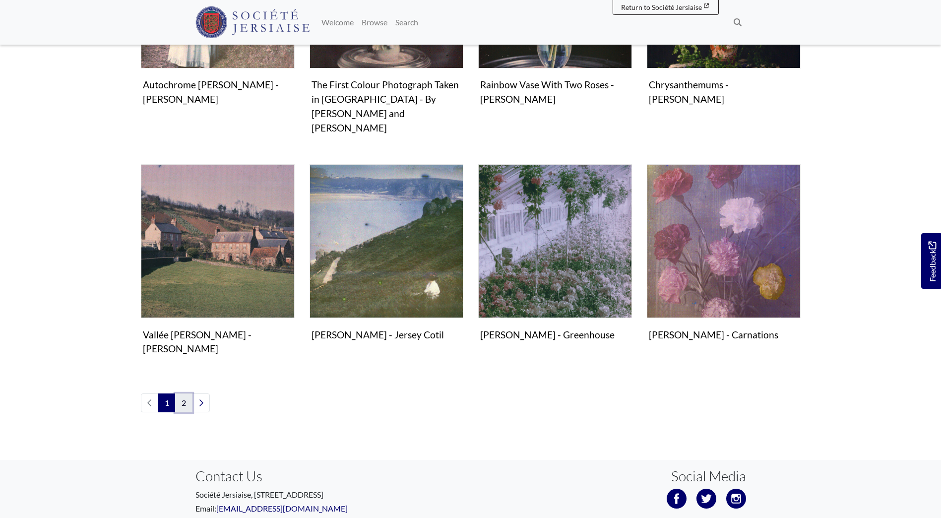
click at [182, 394] on link "2" at bounding box center [183, 403] width 17 height 19
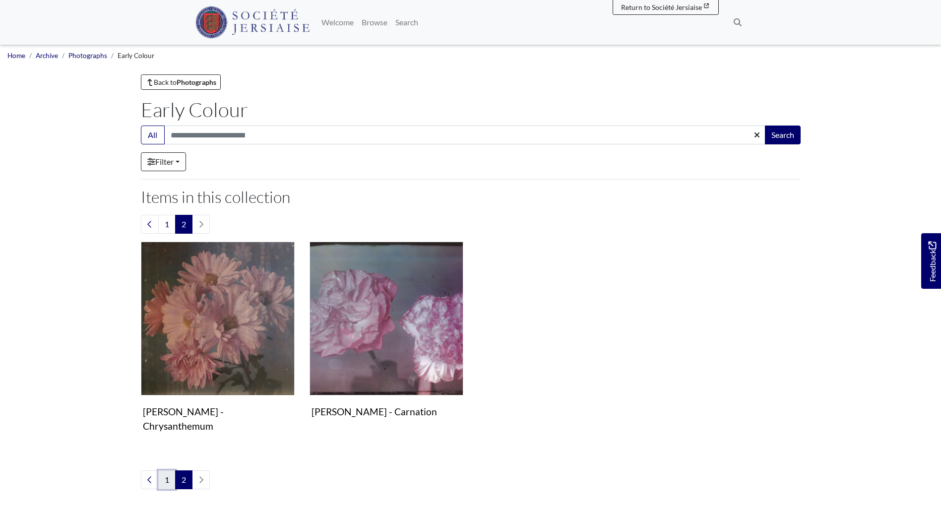
click at [169, 470] on link "1" at bounding box center [166, 479] width 17 height 19
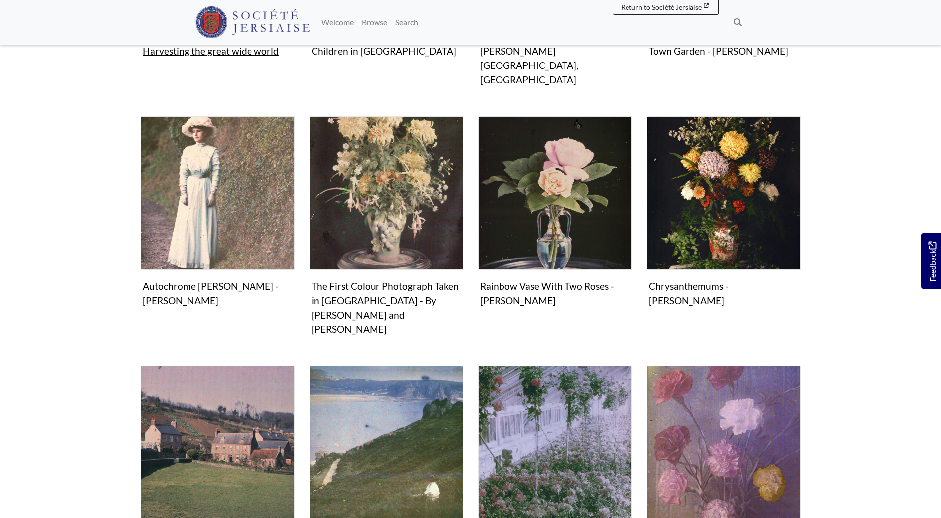
scroll to position [364, 0]
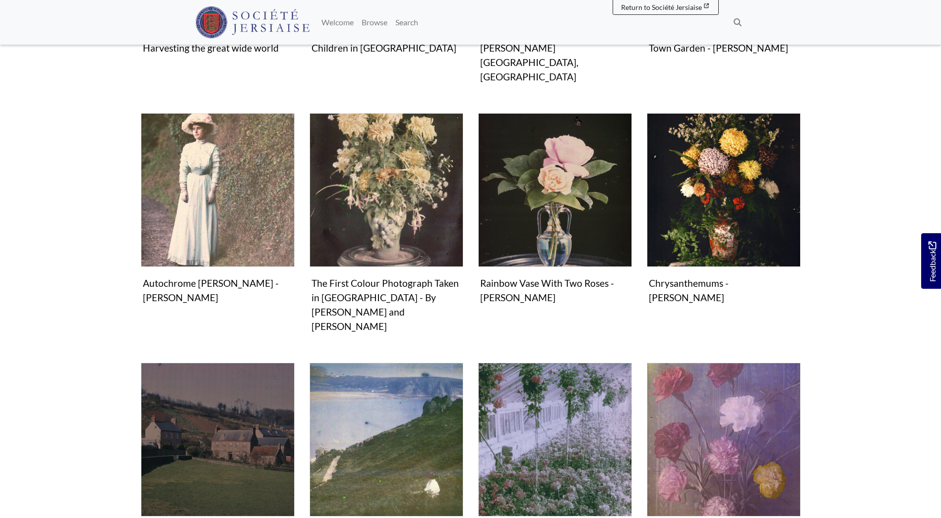
click at [201, 400] on img "Items in this Collection" at bounding box center [218, 440] width 154 height 154
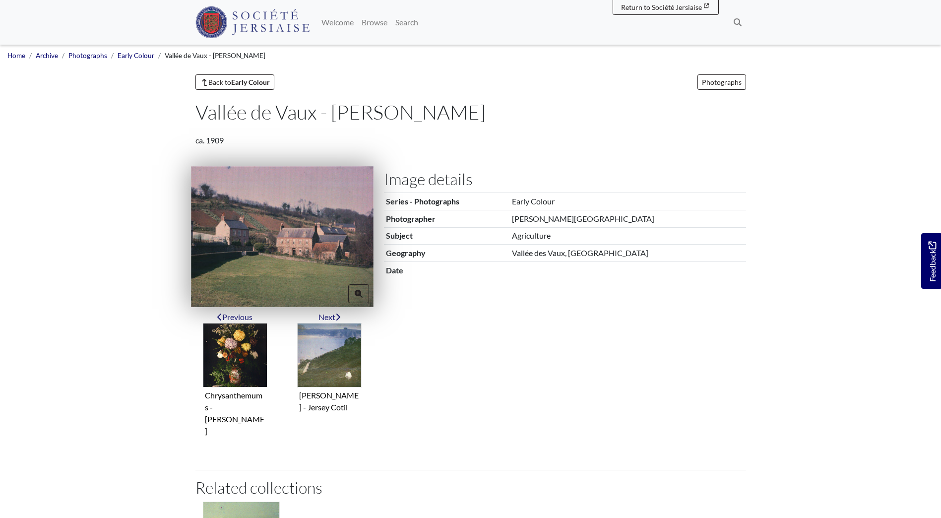
click at [256, 253] on img at bounding box center [282, 236] width 183 height 140
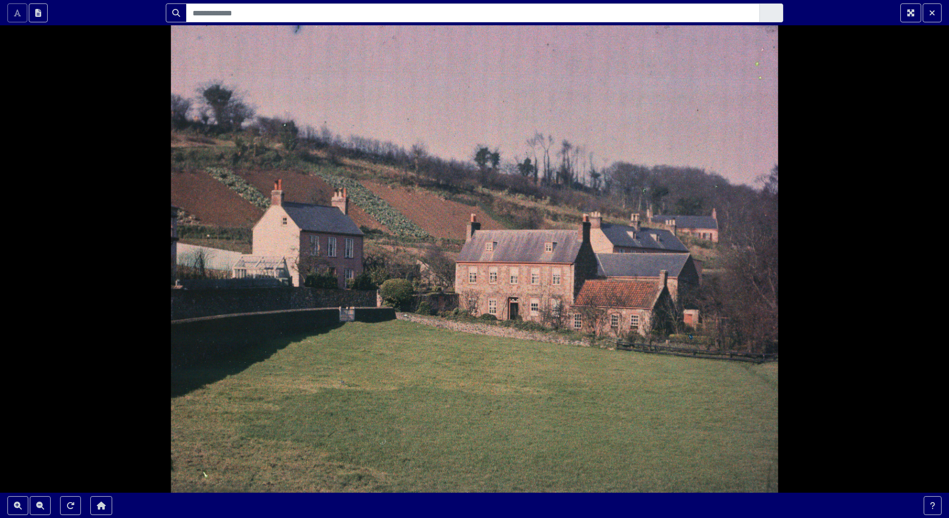
click at [256, 253] on div at bounding box center [474, 259] width 949 height 518
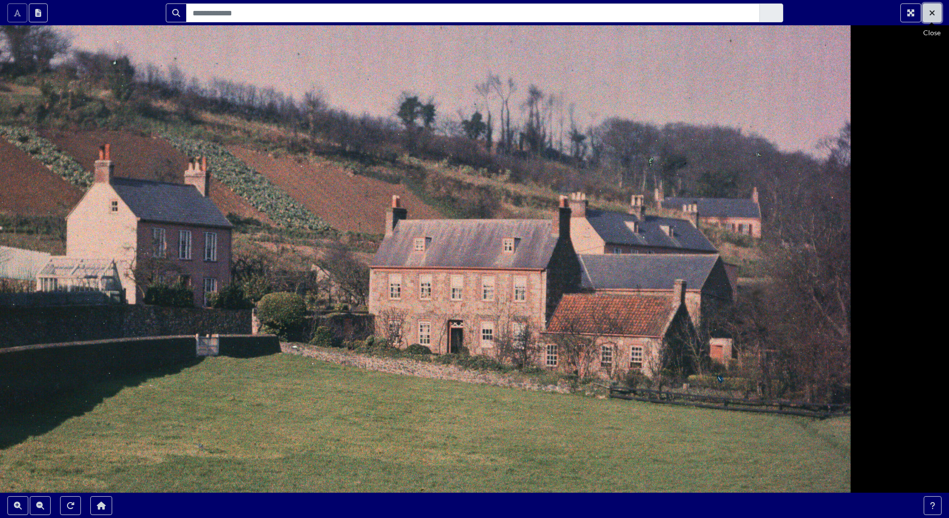
click at [929, 12] on icon "Exit Fullscreen" at bounding box center [932, 13] width 6 height 8
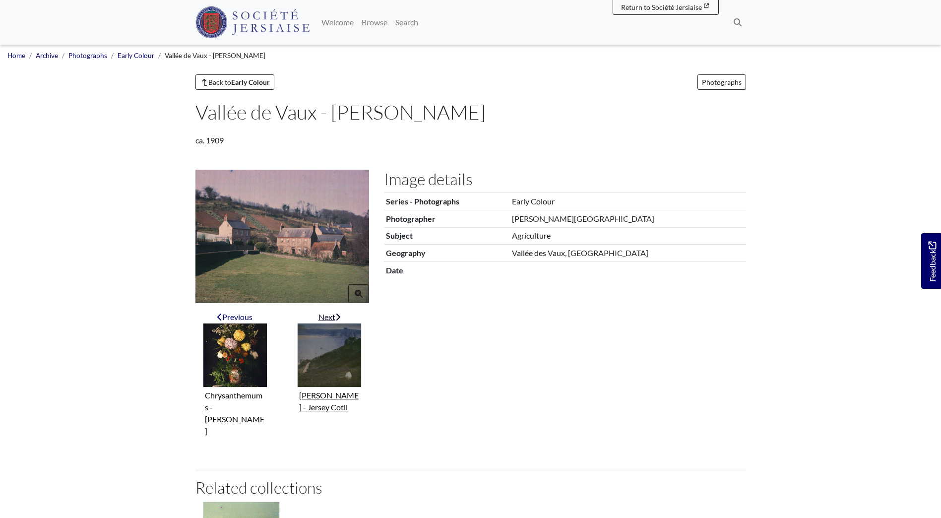
click at [316, 352] on img "Next item" at bounding box center [329, 355] width 65 height 65
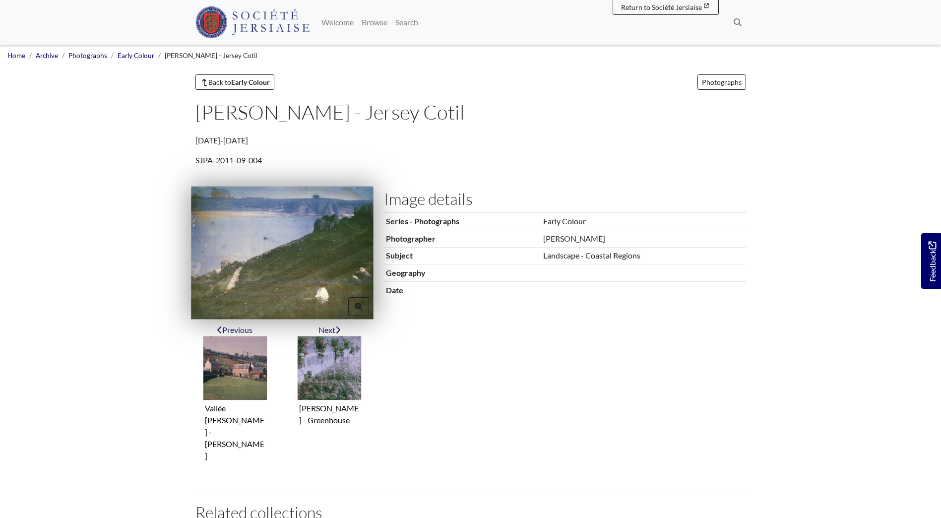
click at [296, 270] on img at bounding box center [282, 253] width 183 height 133
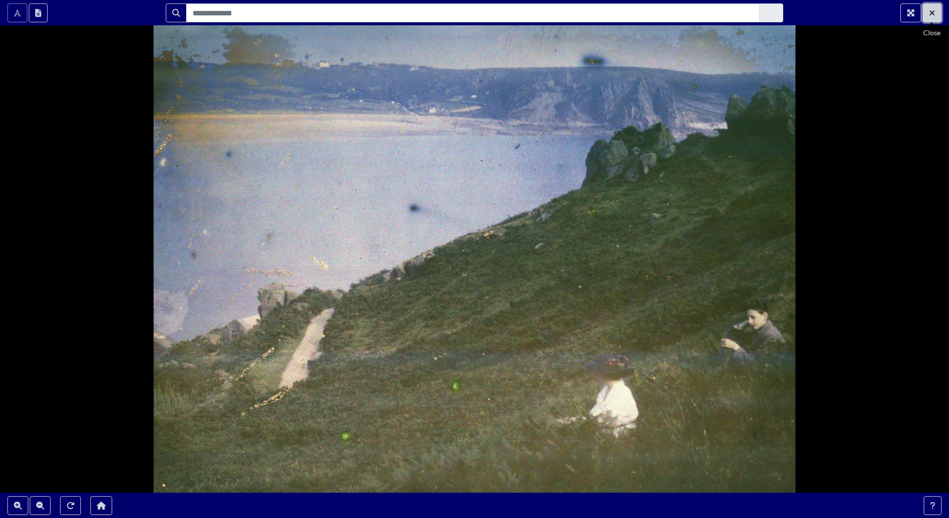
click at [930, 13] on icon "Exit Fullscreen" at bounding box center [932, 13] width 6 height 8
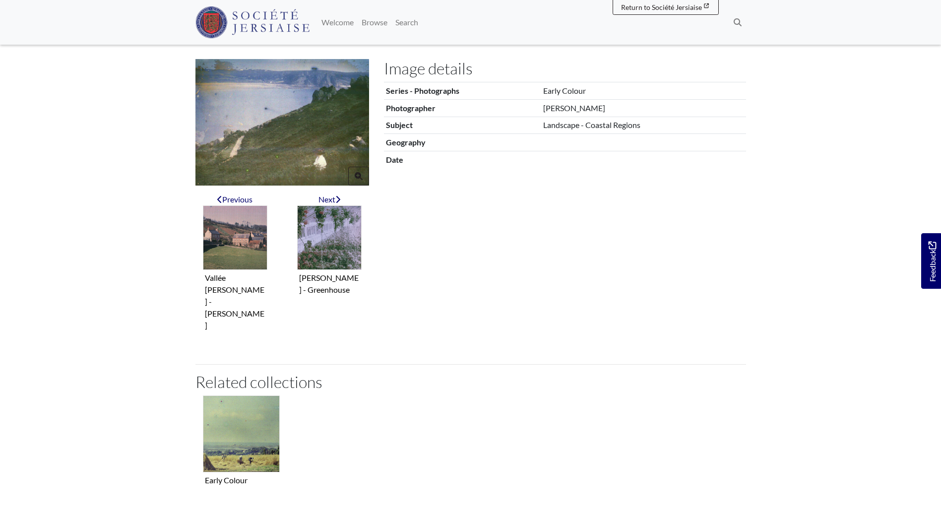
scroll to position [152, 0]
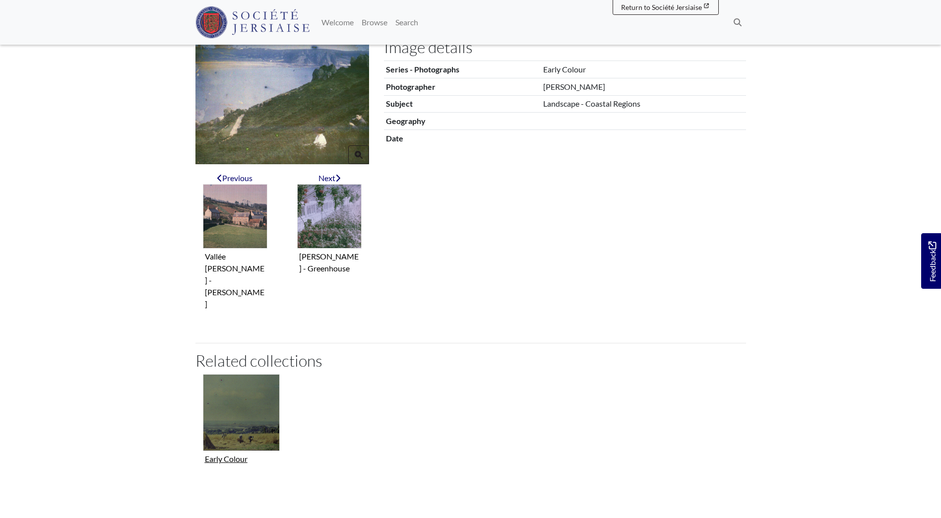
click at [252, 378] on img "Collection related to this item" at bounding box center [241, 412] width 77 height 77
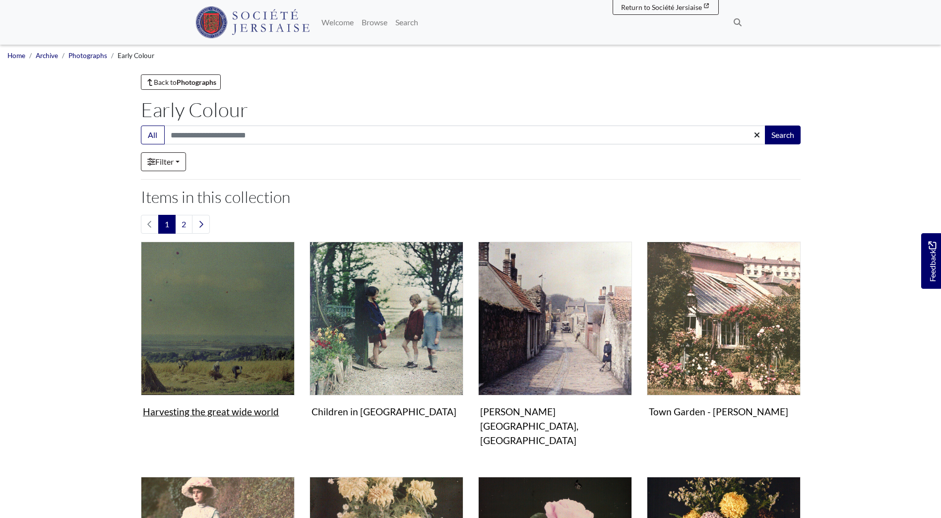
click at [235, 329] on img "Items in this Collection" at bounding box center [218, 319] width 154 height 154
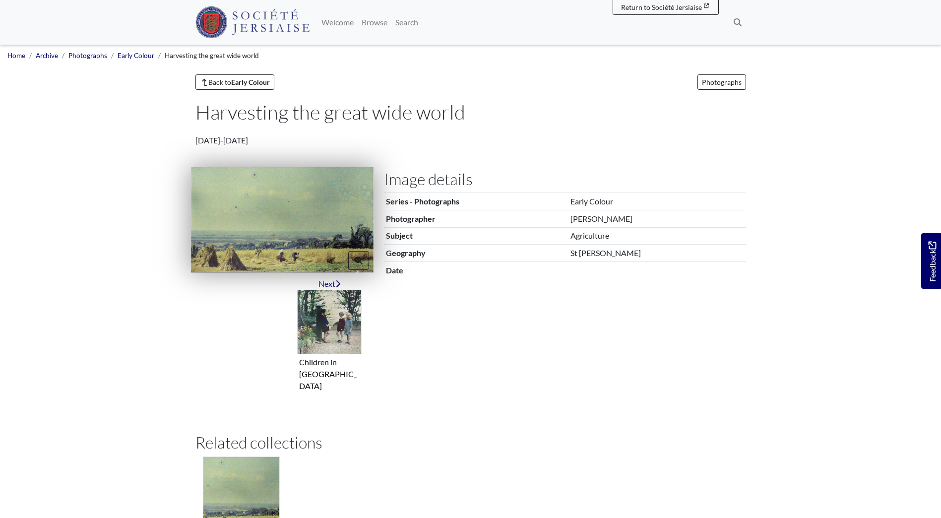
click at [263, 242] on img at bounding box center [282, 219] width 183 height 105
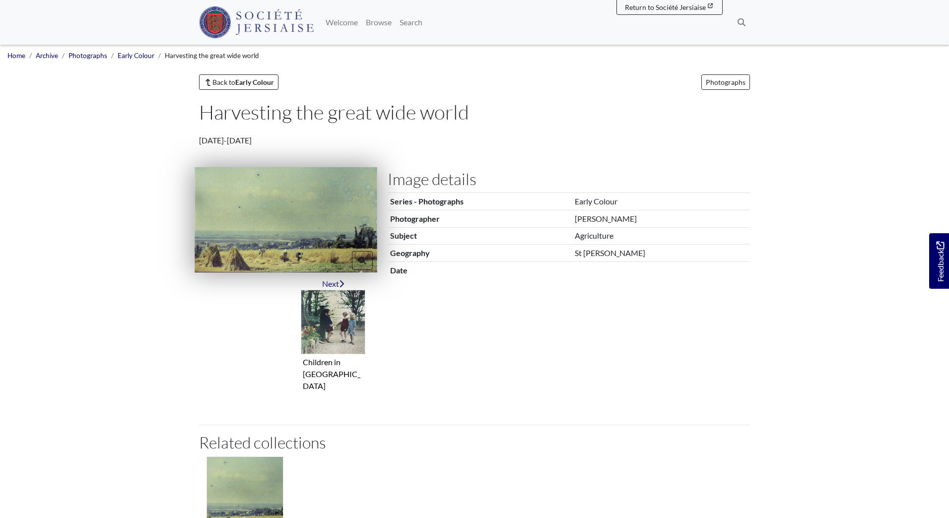
click at [263, 242] on body "Scroll the mousewheel to zoom" at bounding box center [474, 374] width 949 height 749
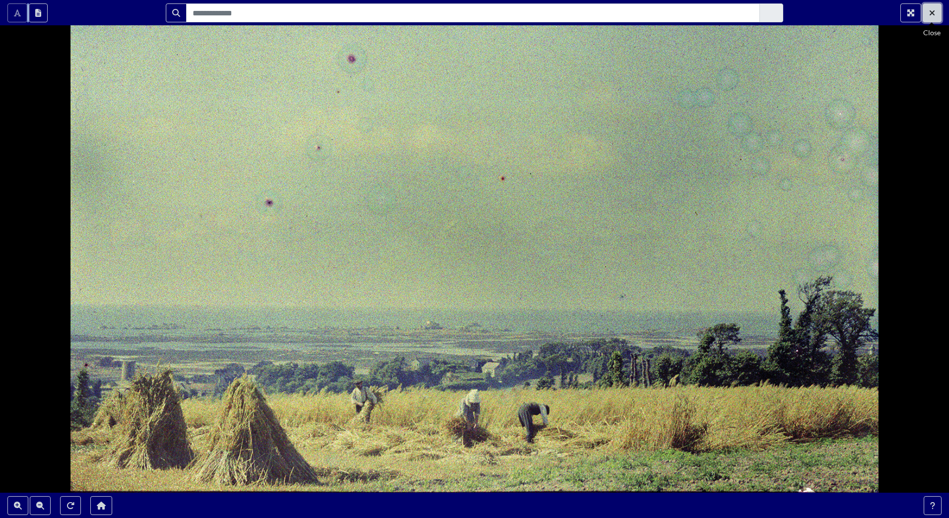
click at [931, 12] on icon "Exit Fullscreen" at bounding box center [931, 12] width 5 height 5
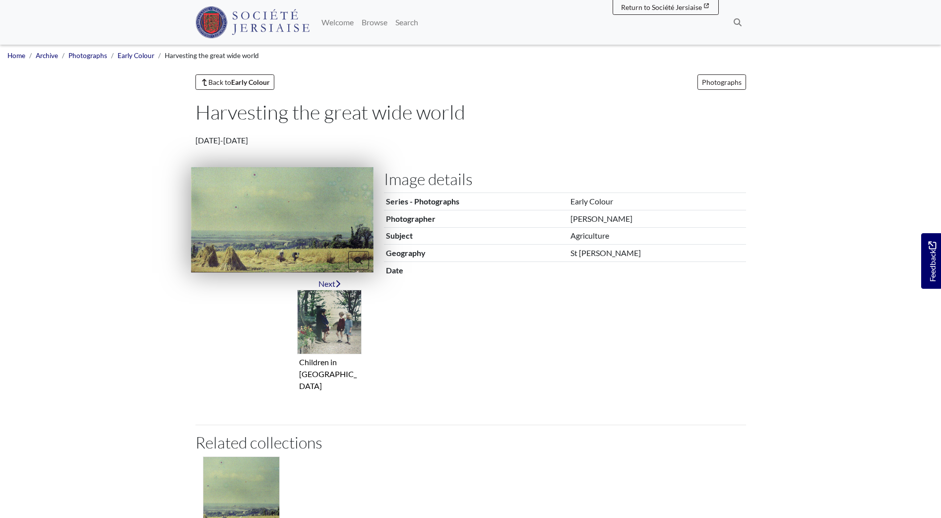
click at [254, 243] on img at bounding box center [282, 219] width 183 height 105
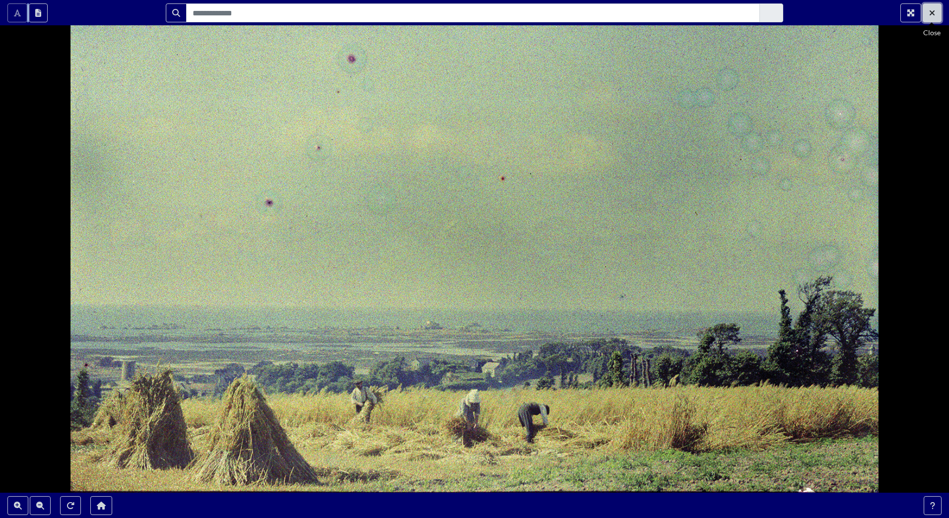
click at [937, 14] on button "Exit Fullscreen" at bounding box center [931, 12] width 19 height 19
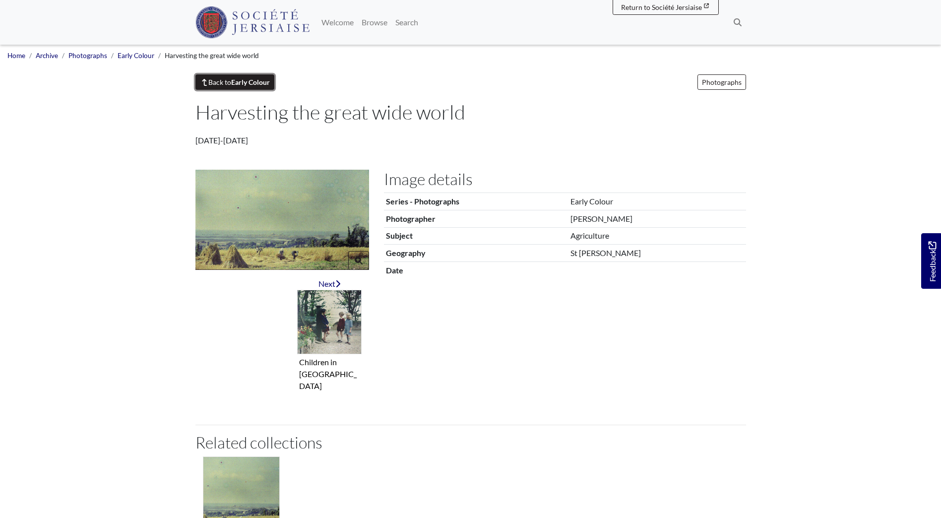
click at [231, 84] on link "Back to Early Colour" at bounding box center [235, 81] width 79 height 15
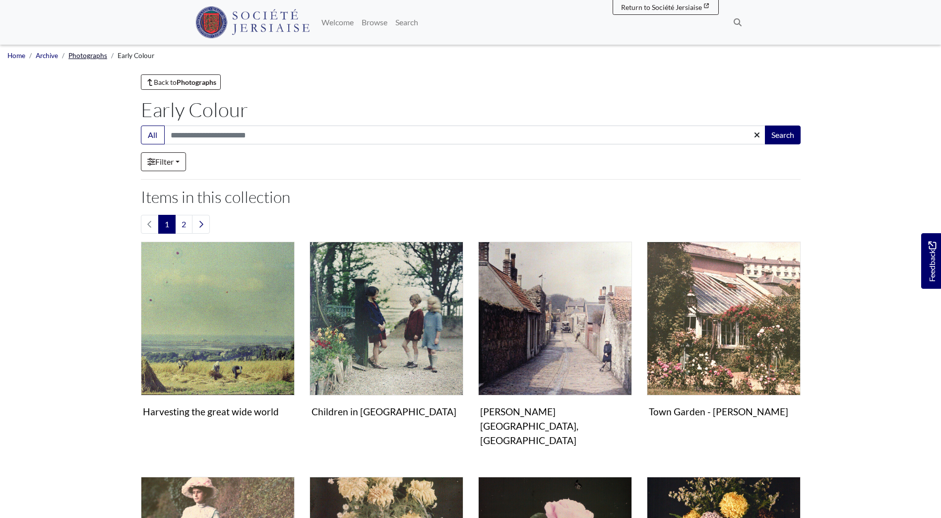
click at [83, 56] on link "Photographs" at bounding box center [87, 56] width 39 height 8
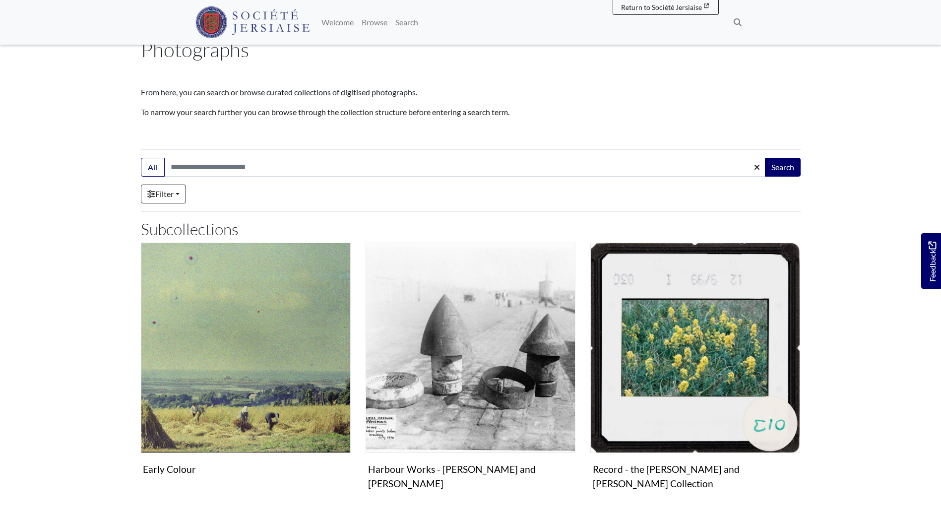
scroll to position [47, 0]
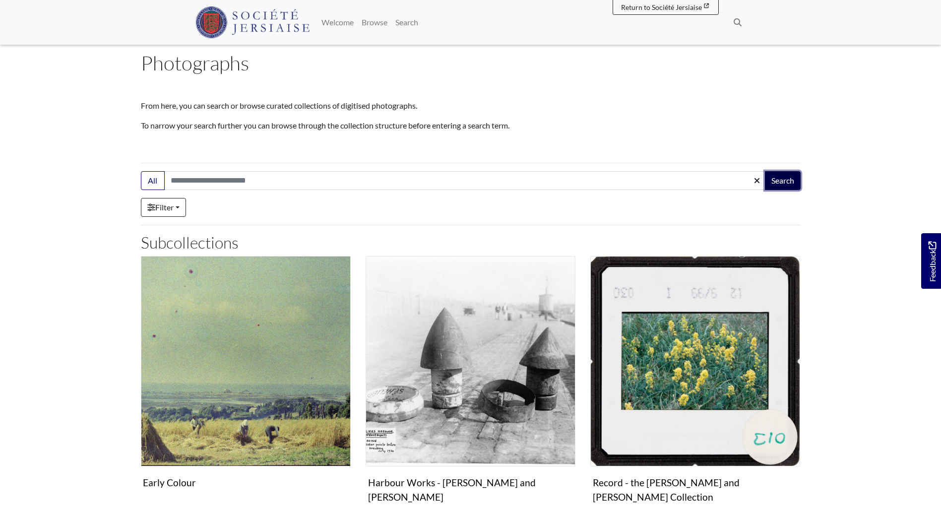
click at [785, 184] on button "Search" at bounding box center [783, 180] width 36 height 19
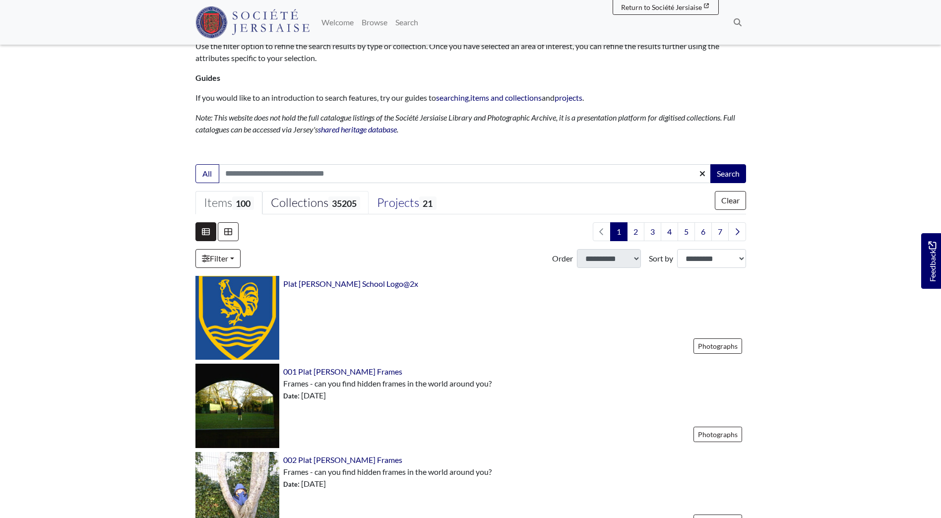
scroll to position [132, 0]
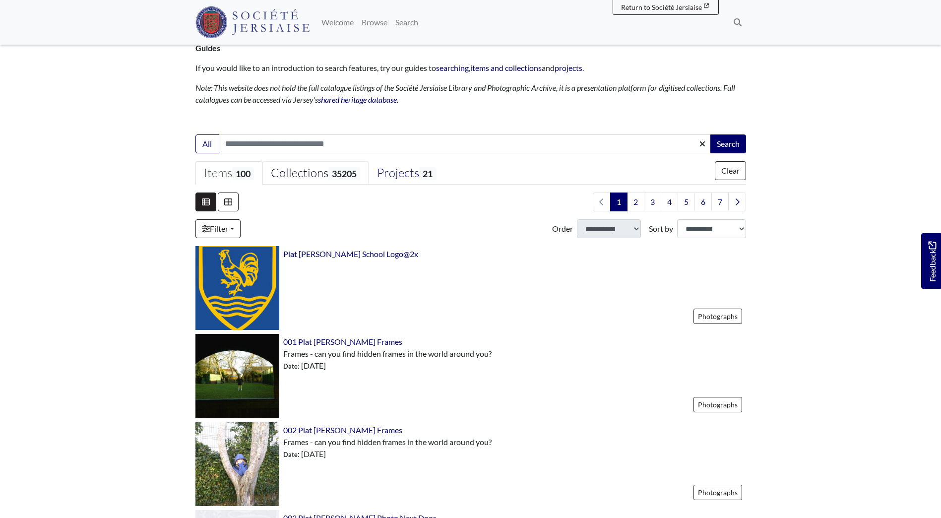
click at [301, 175] on div "Collections 35205" at bounding box center [315, 173] width 89 height 15
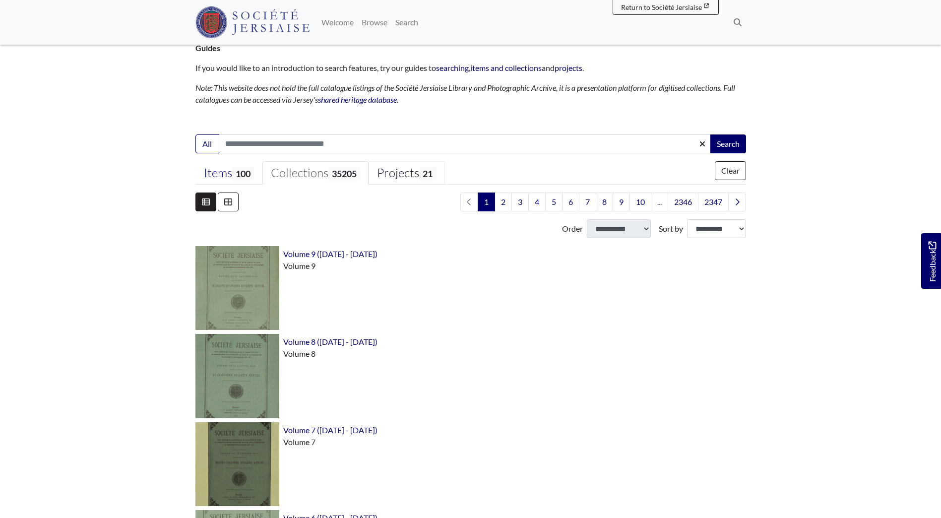
click at [401, 175] on div "Projects 21" at bounding box center [406, 173] width 59 height 15
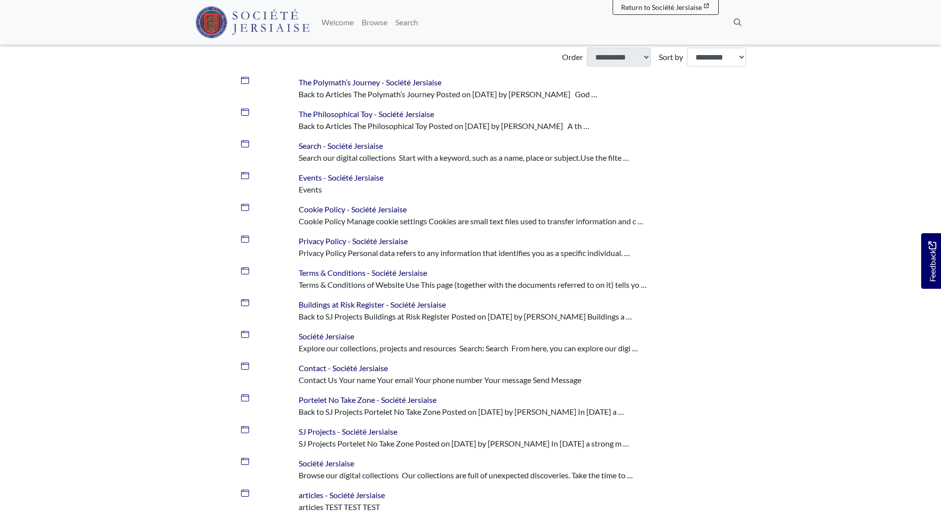
scroll to position [364, 0]
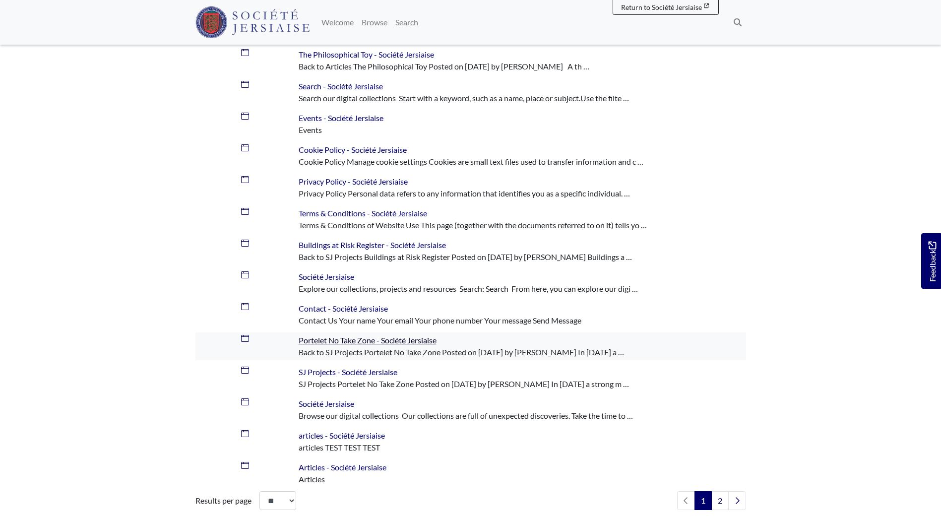
click at [352, 340] on span "Portelet No Take Zone - Société Jersiaise" at bounding box center [368, 339] width 138 height 9
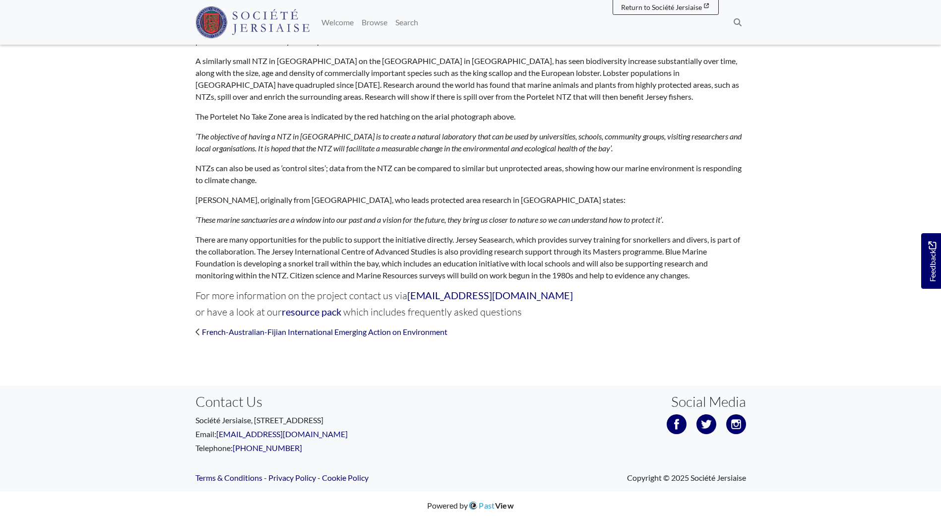
scroll to position [394, 0]
